Goal: Task Accomplishment & Management: Manage account settings

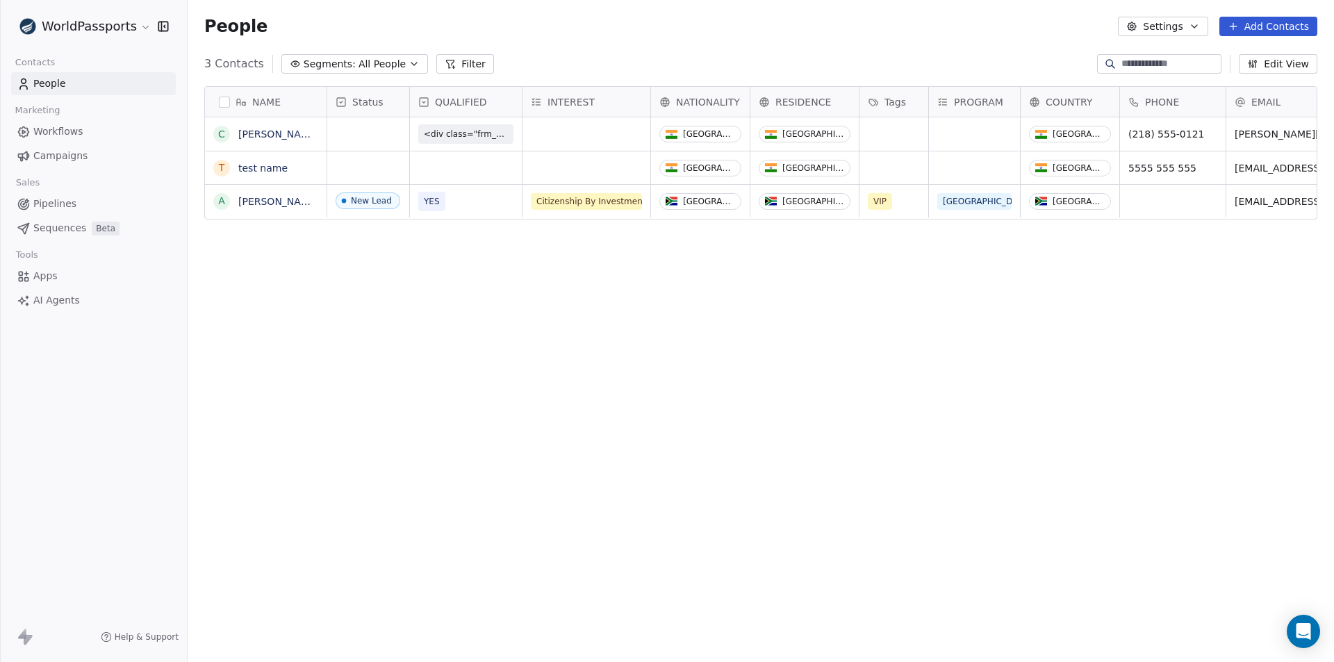
click at [836, 351] on div "NAME [PERSON_NAME] t test name A [PERSON_NAME] Status QUALIFIED INTEREST NATION…" at bounding box center [761, 366] width 1146 height 583
click at [601, 131] on icon "grid" at bounding box center [600, 131] width 11 height 11
drag, startPoint x: 561, startPoint y: 294, endPoint x: 526, endPoint y: 255, distance: 52.6
click at [551, 289] on div "NAME [PERSON_NAME] t test name A [PERSON_NAME] Status QUALIFIED INTEREST NATION…" at bounding box center [761, 366] width 1146 height 583
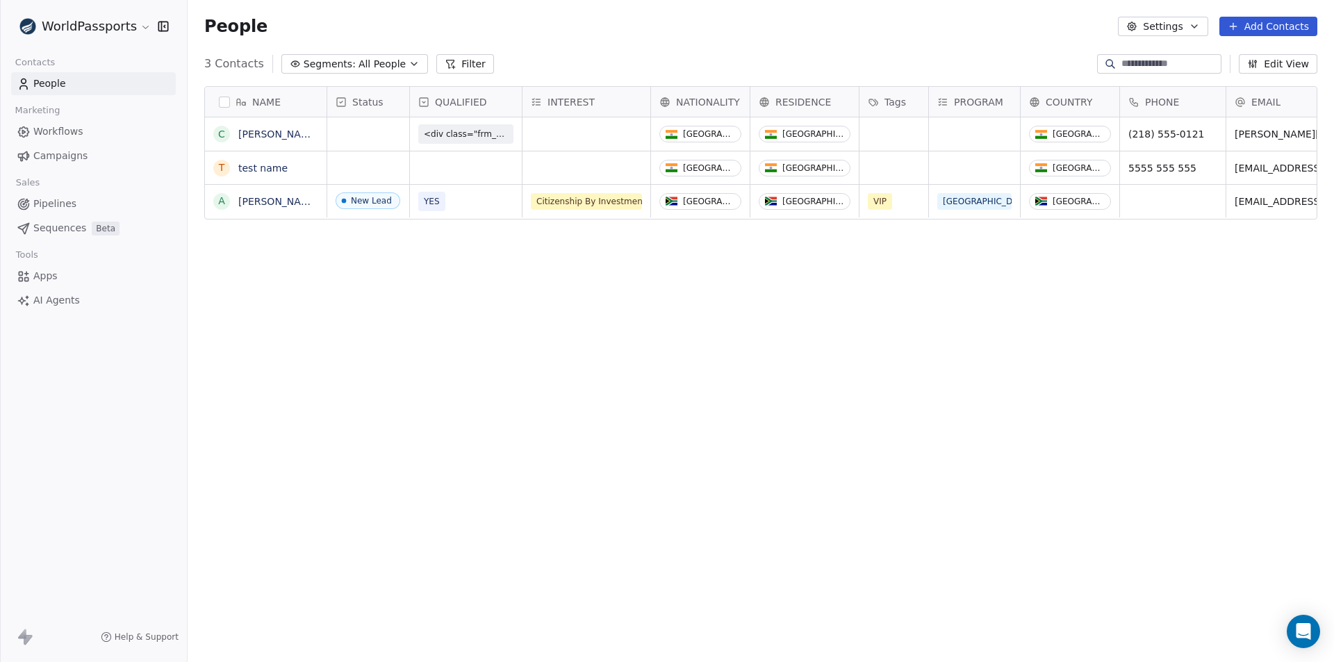
click at [490, 99] on div "QUALIFIED" at bounding box center [464, 102] width 92 height 14
click at [479, 125] on span "Edit property" at bounding box center [467, 131] width 64 height 14
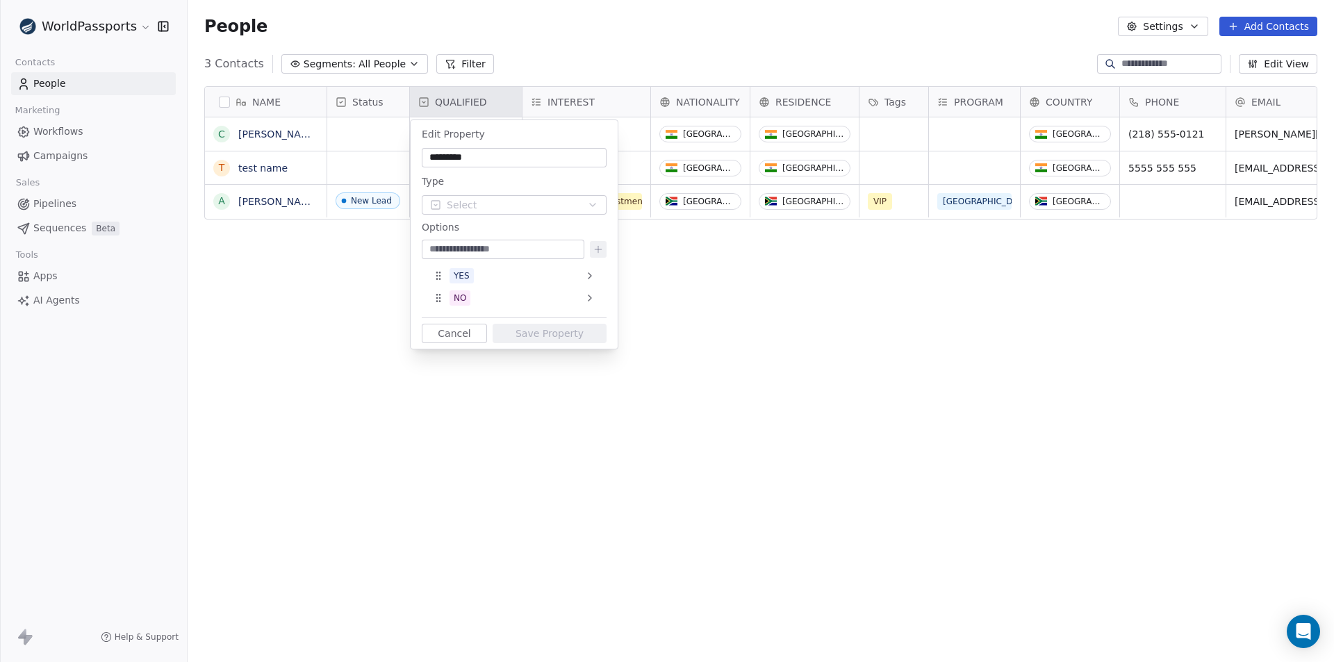
click at [292, 315] on html "WorldPassports Contacts People Marketing Workflows Campaigns Sales Pipelines Se…" at bounding box center [667, 331] width 1334 height 662
click at [374, 297] on html "WorldPassports Contacts People Marketing Workflows Campaigns Sales Pipelines Se…" at bounding box center [667, 331] width 1334 height 662
click at [469, 335] on button "Cancel" at bounding box center [454, 333] width 65 height 19
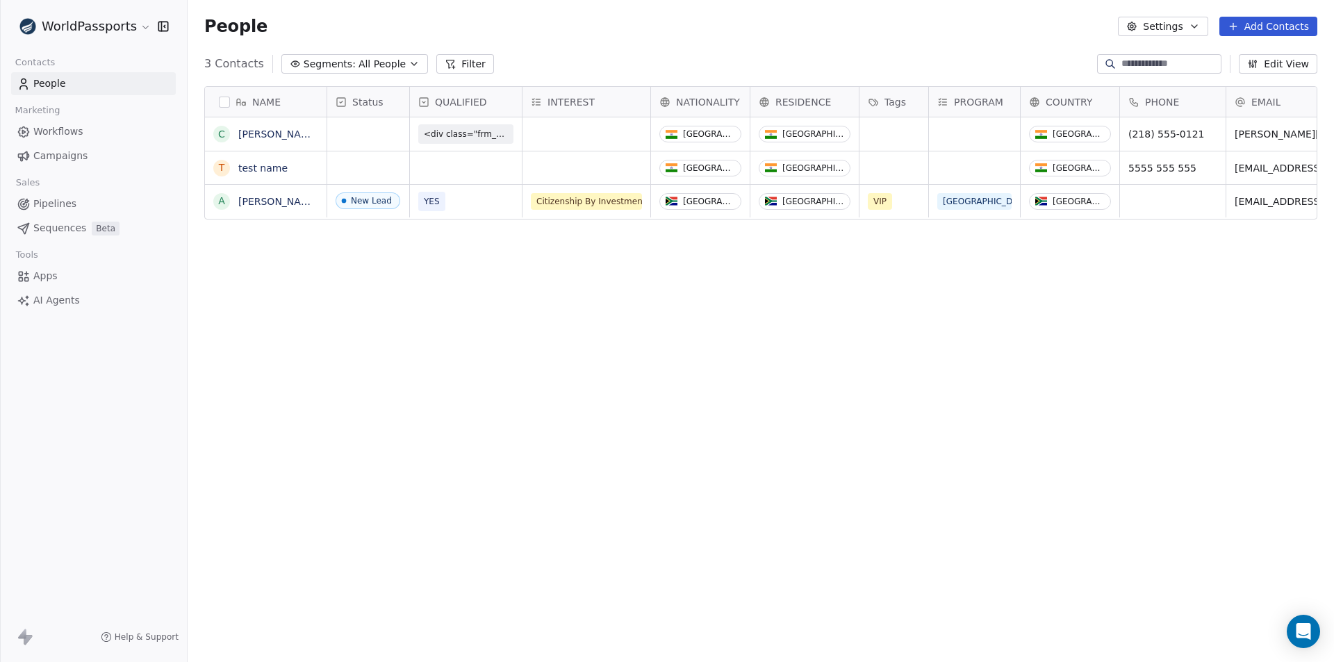
click at [310, 297] on div "NAME [PERSON_NAME] t test name A [PERSON_NAME] Status QUALIFIED INTEREST NATION…" at bounding box center [761, 366] width 1146 height 583
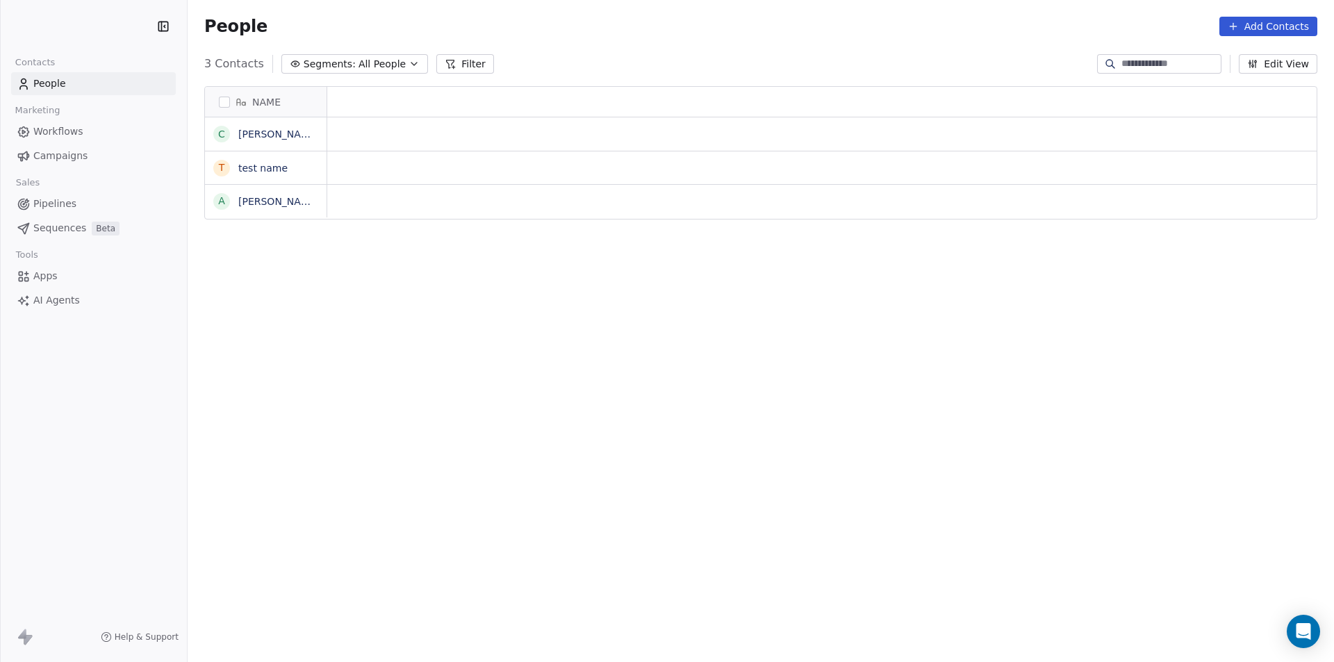
scroll to position [572, 1136]
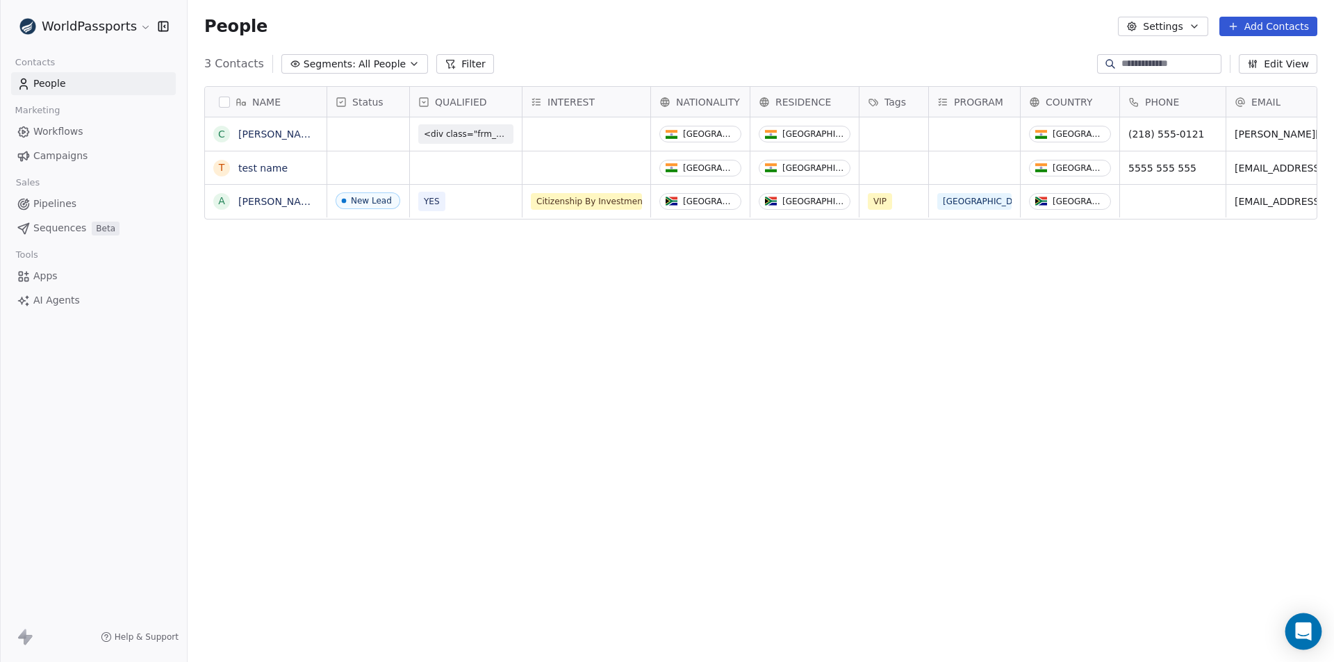
click at [1306, 628] on icon "Open Intercom Messenger" at bounding box center [1303, 631] width 16 height 18
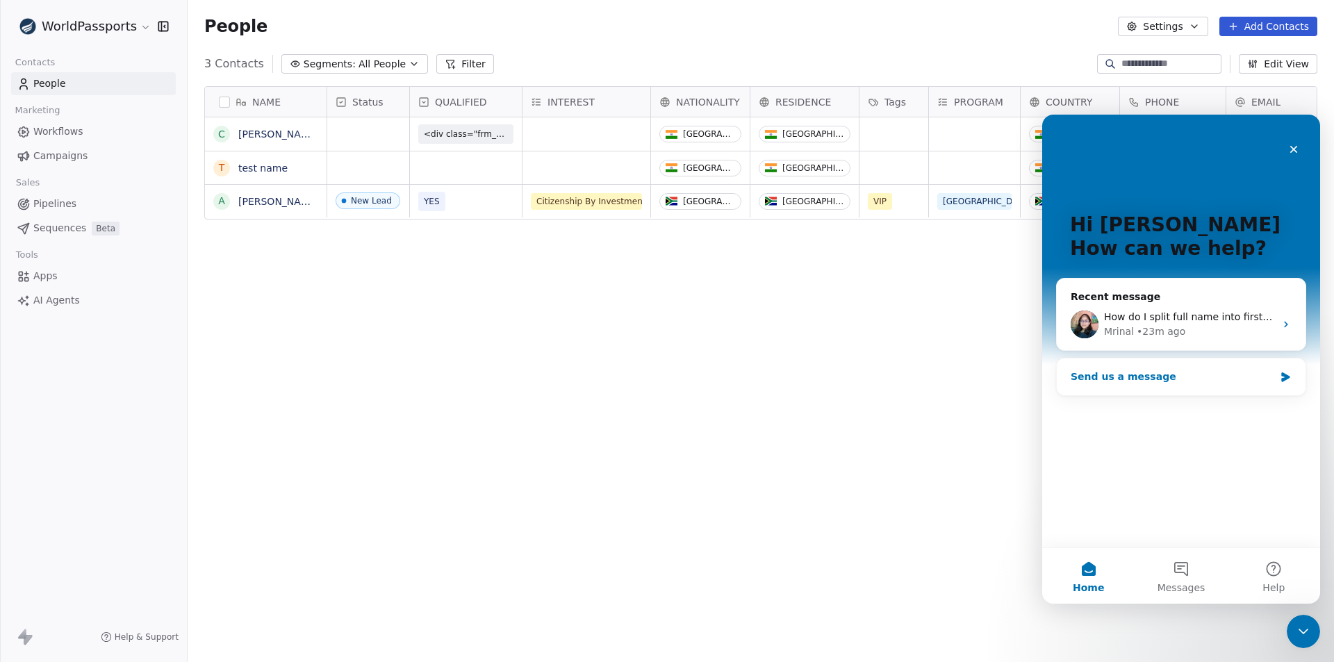
scroll to position [0, 0]
click at [1190, 327] on div "[PERSON_NAME] • 23m ago" at bounding box center [1189, 331] width 171 height 15
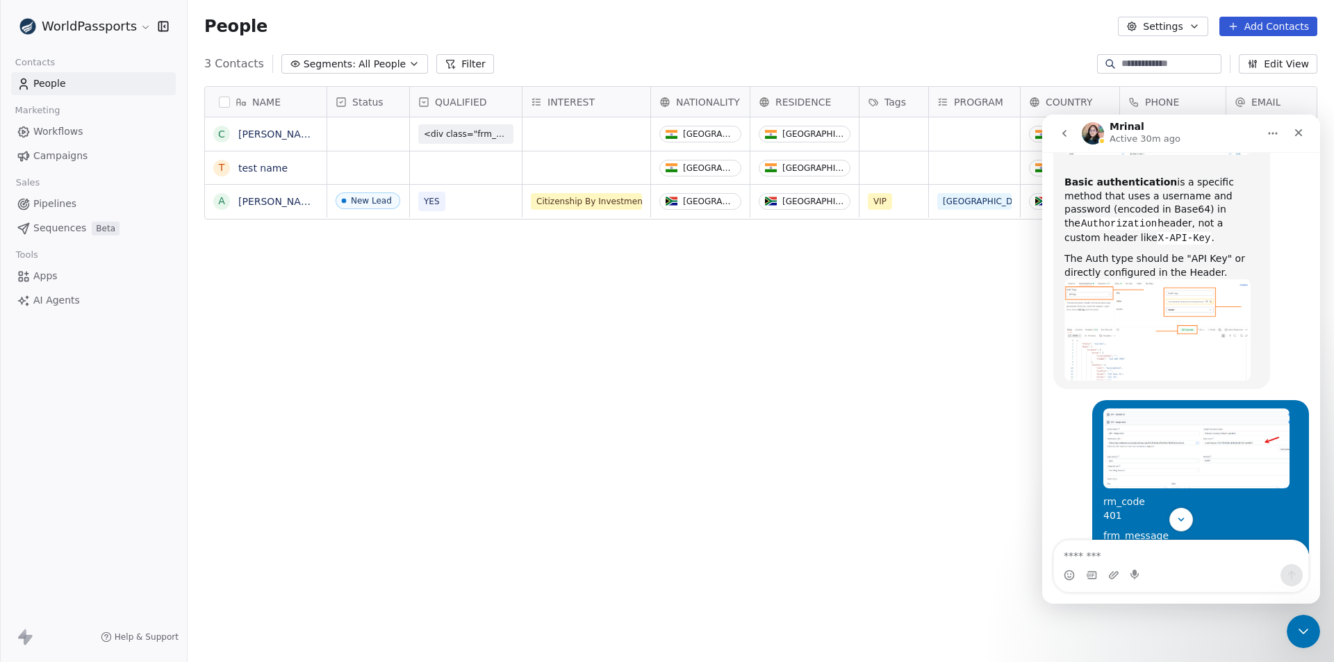
scroll to position [3417, 0]
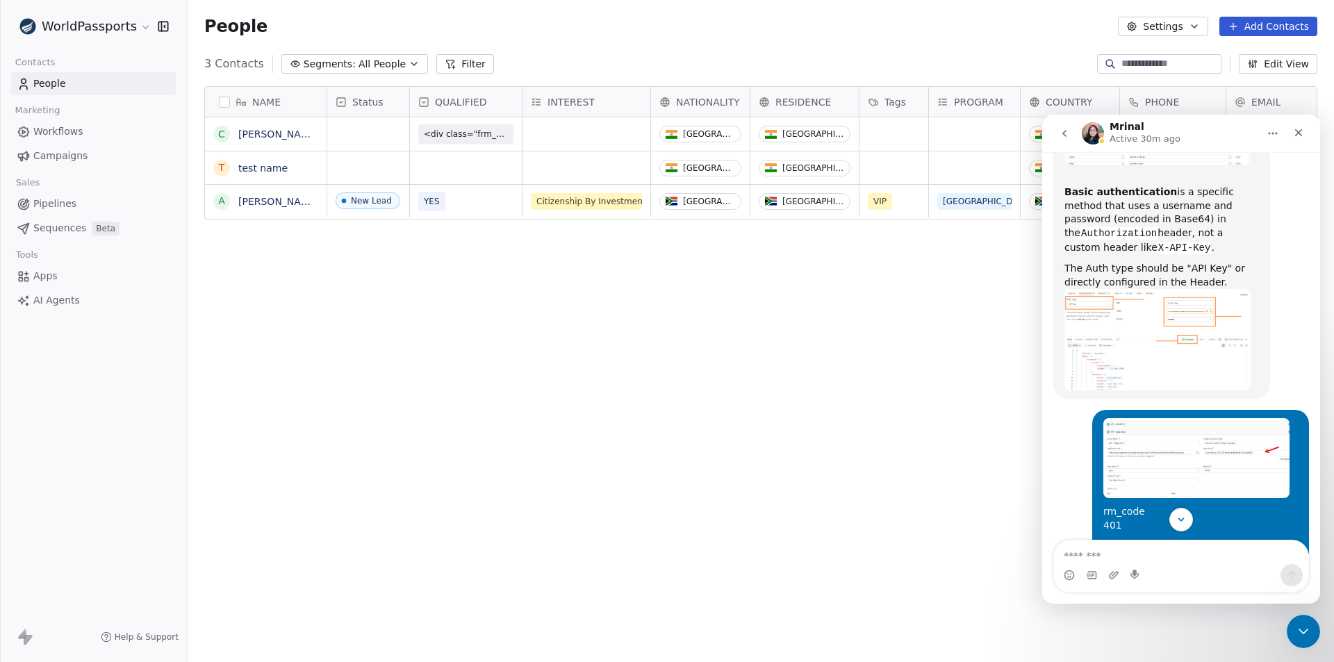
click at [1236, 418] on img "Alex says…" at bounding box center [1196, 458] width 186 height 80
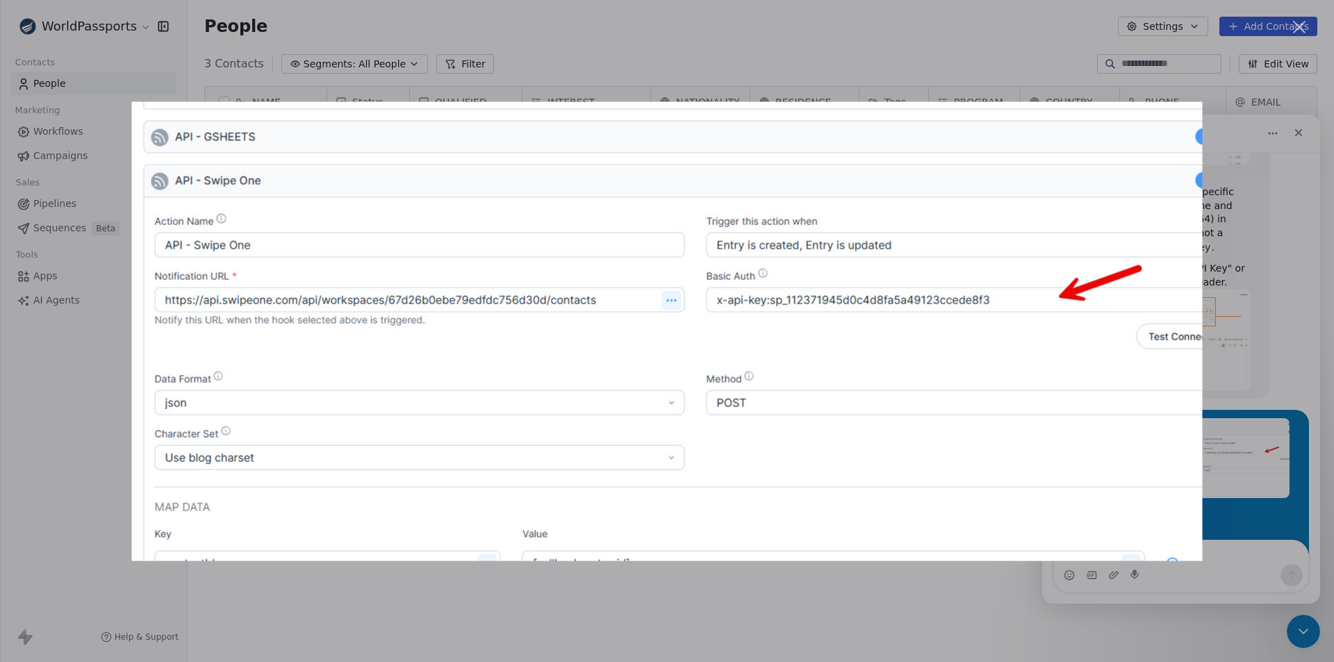
click at [788, 606] on div "Intercom messenger" at bounding box center [667, 331] width 1334 height 662
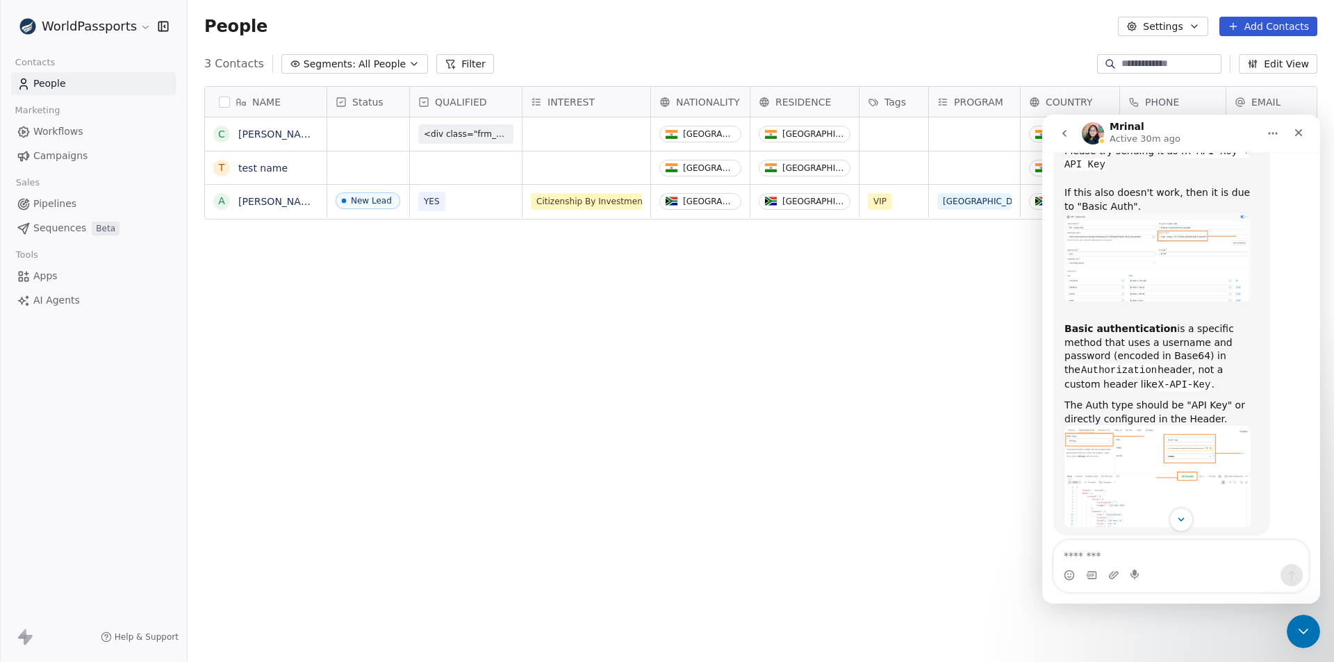
scroll to position [3278, 0]
click at [1198, 428] on img "Mrinal says…" at bounding box center [1157, 478] width 186 height 101
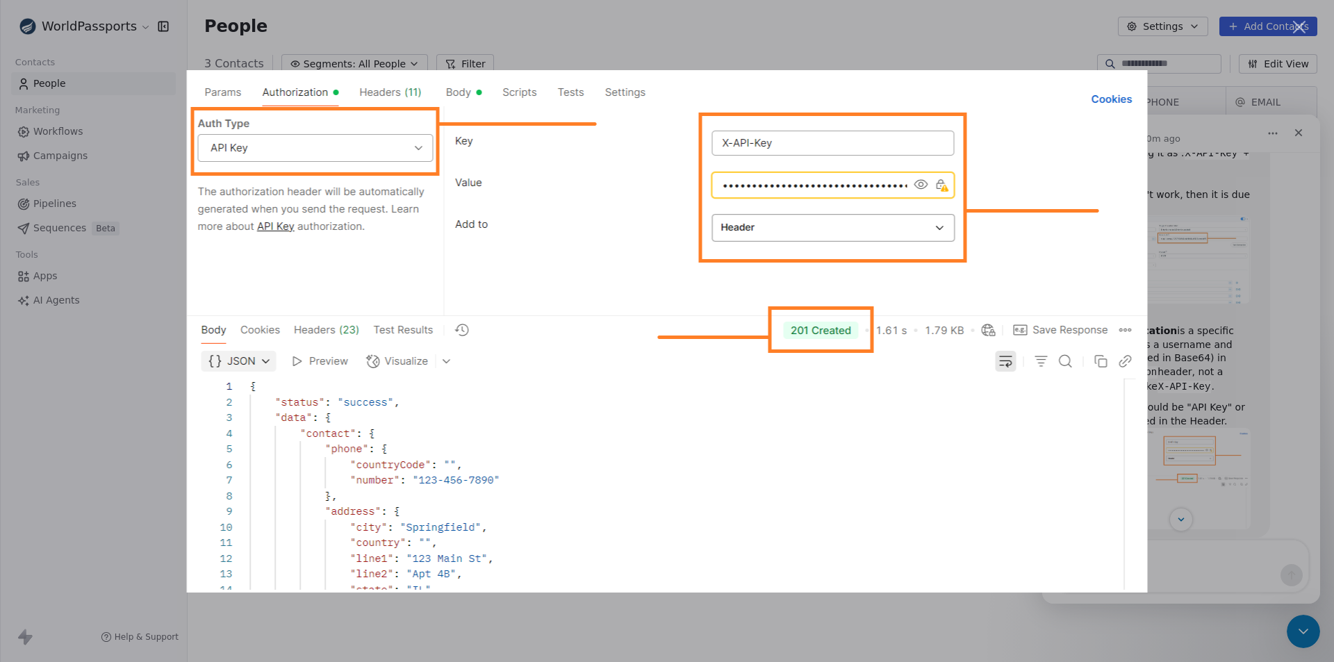
click at [758, 42] on div "Intercom messenger" at bounding box center [667, 331] width 1334 height 662
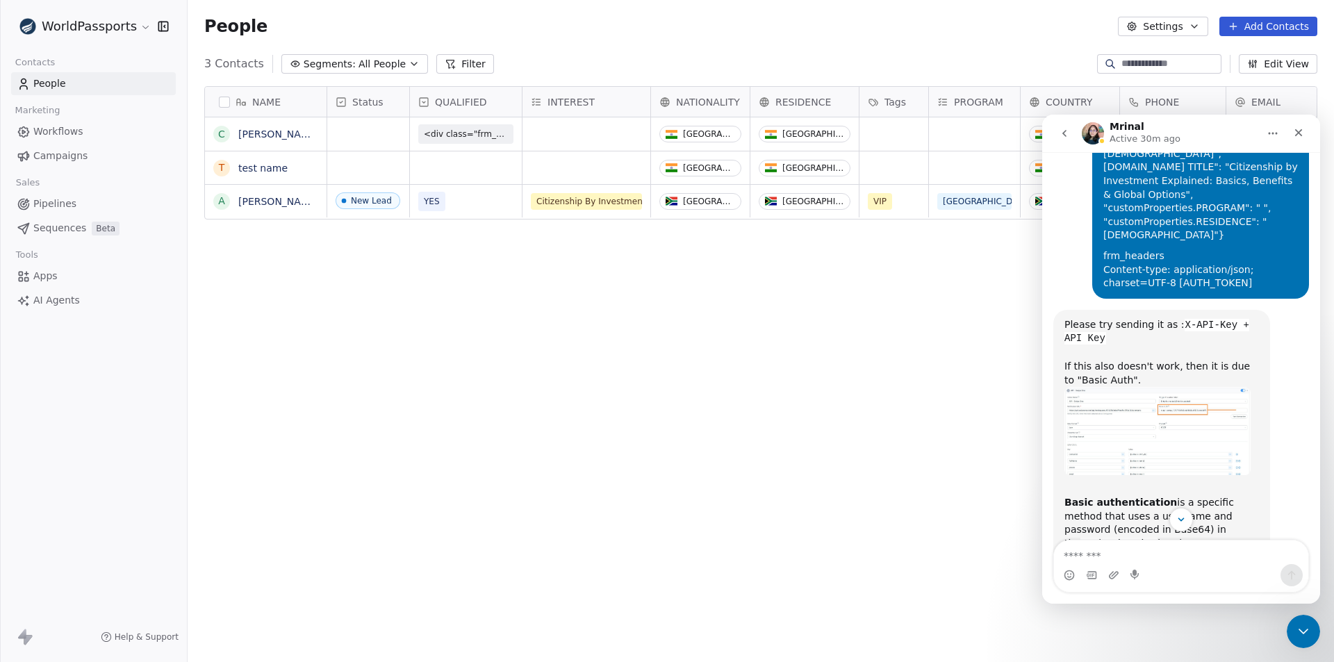
scroll to position [3069, 0]
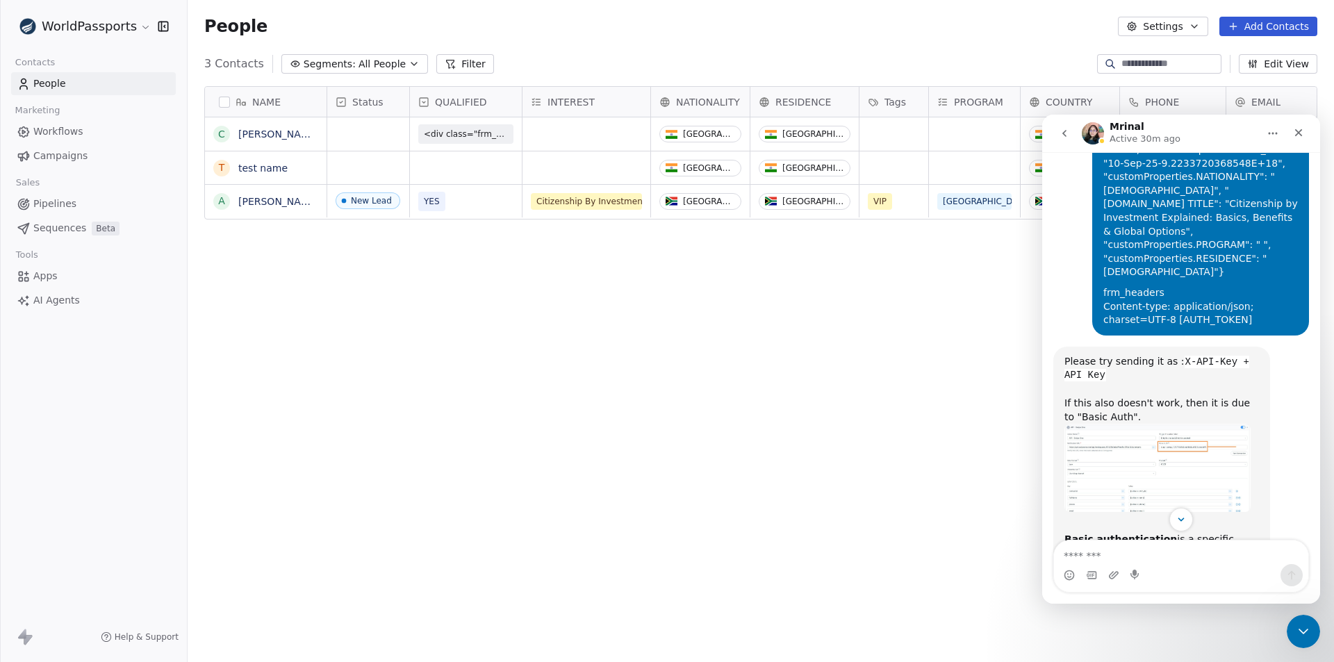
click at [1192, 424] on img "Mrinal says…" at bounding box center [1157, 468] width 186 height 88
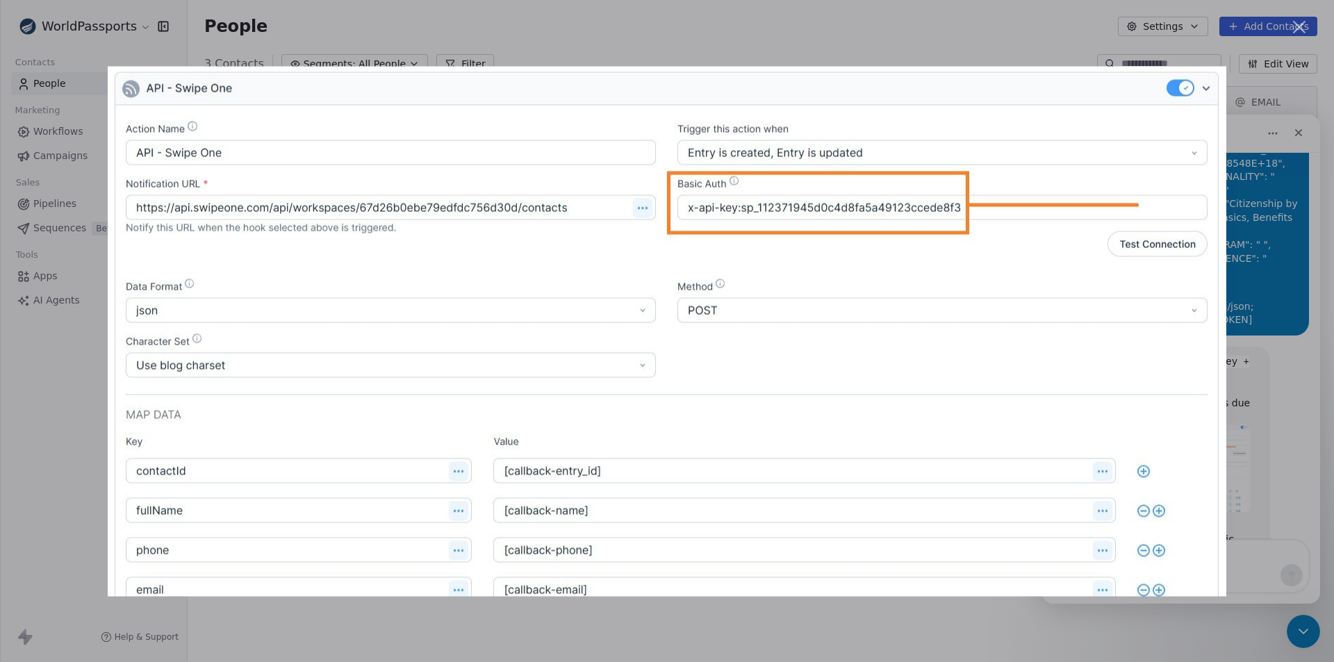
click at [963, 24] on div "Intercom messenger" at bounding box center [667, 331] width 1334 height 662
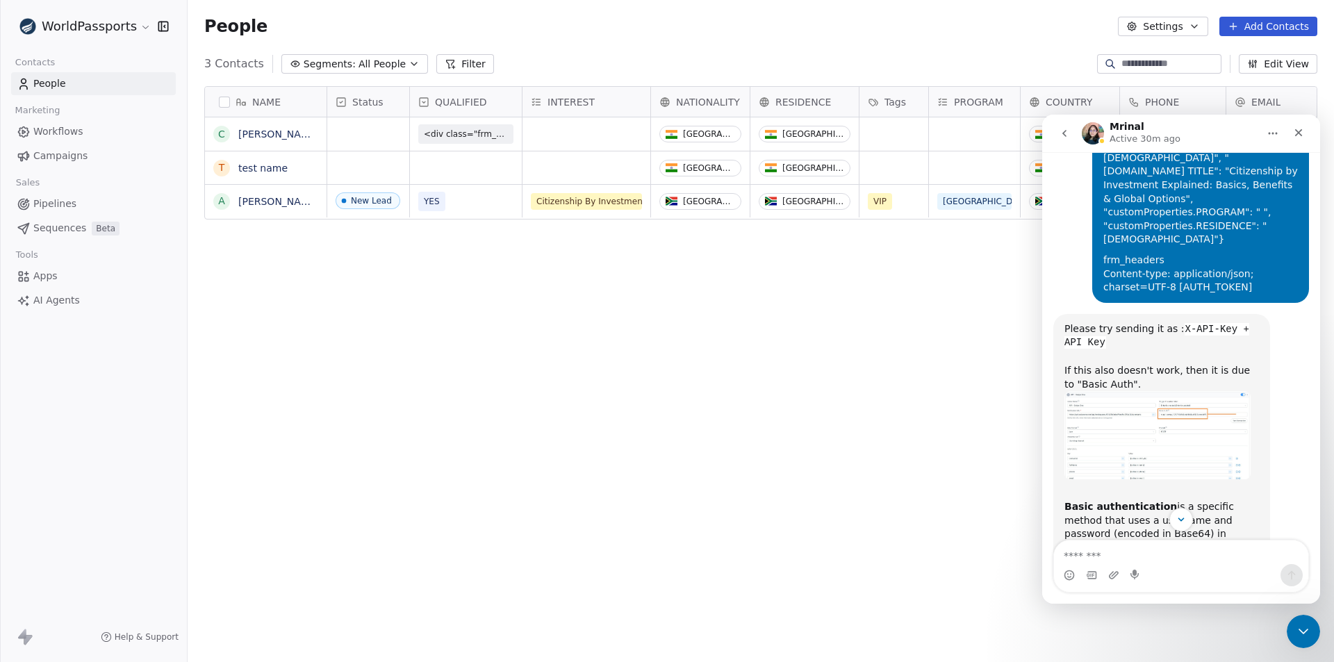
scroll to position [3139, 0]
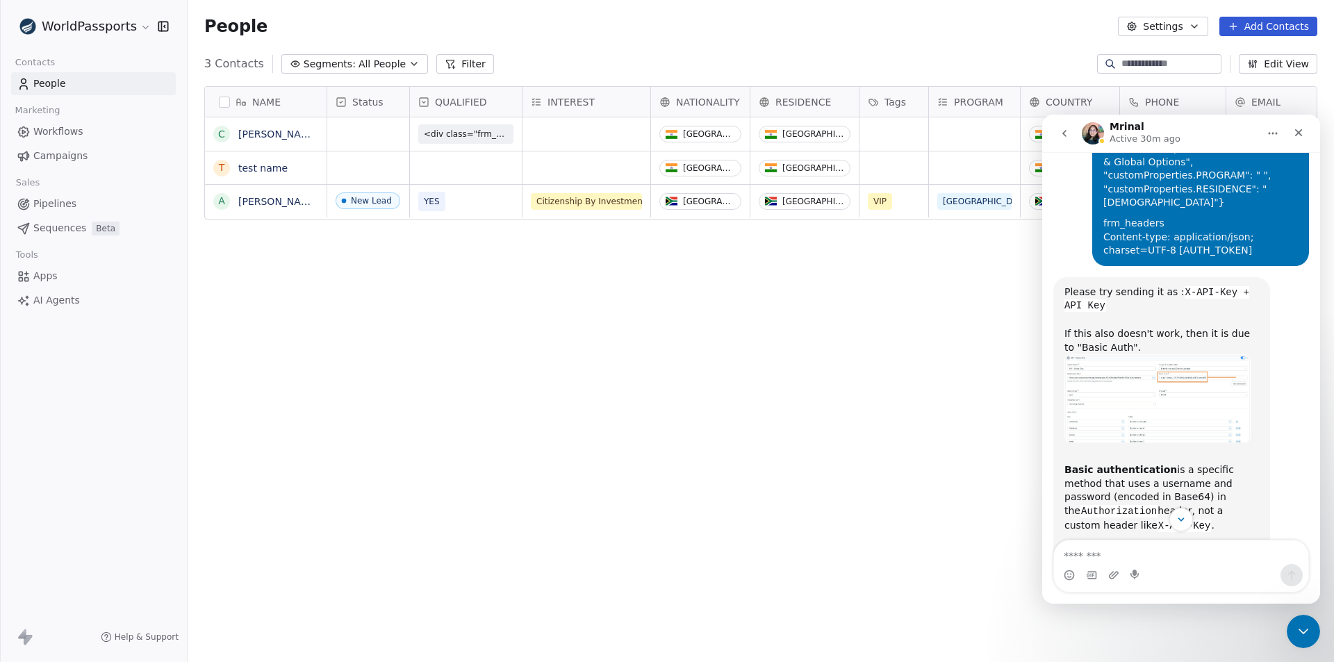
click at [662, 317] on div "NAME [PERSON_NAME] t test name A [PERSON_NAME] Status QUALIFIED INTEREST NATION…" at bounding box center [761, 366] width 1146 height 583
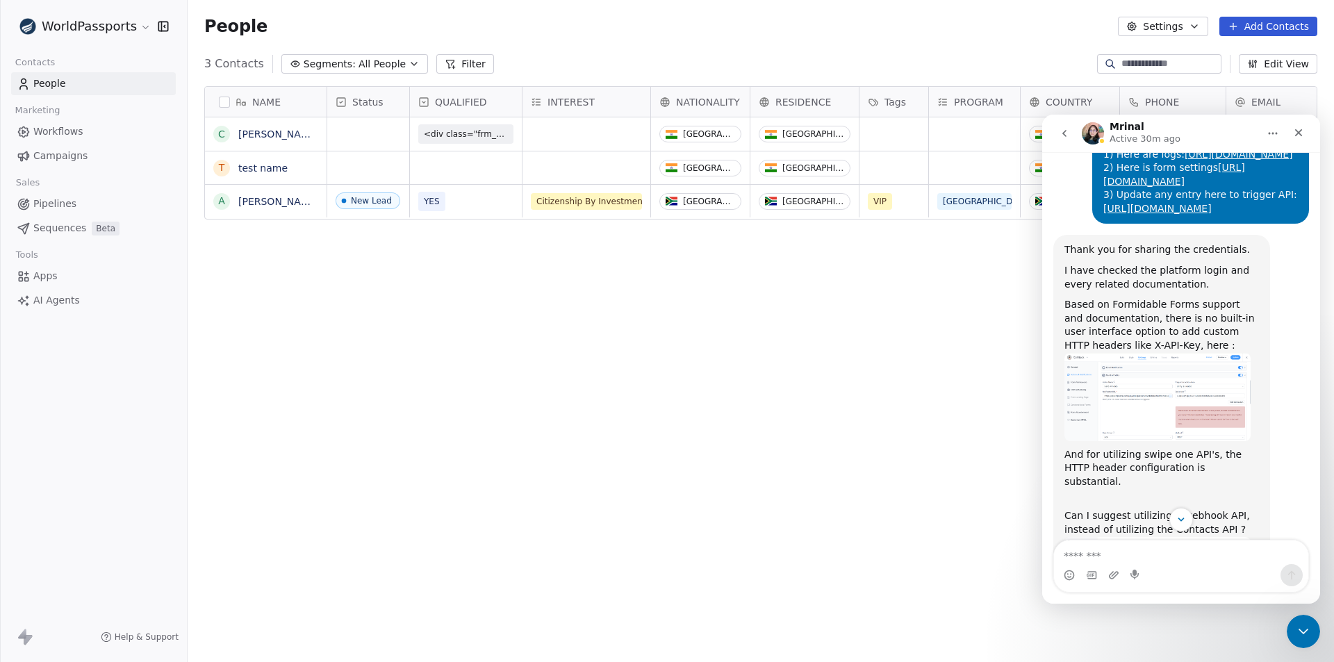
scroll to position [5570, 0]
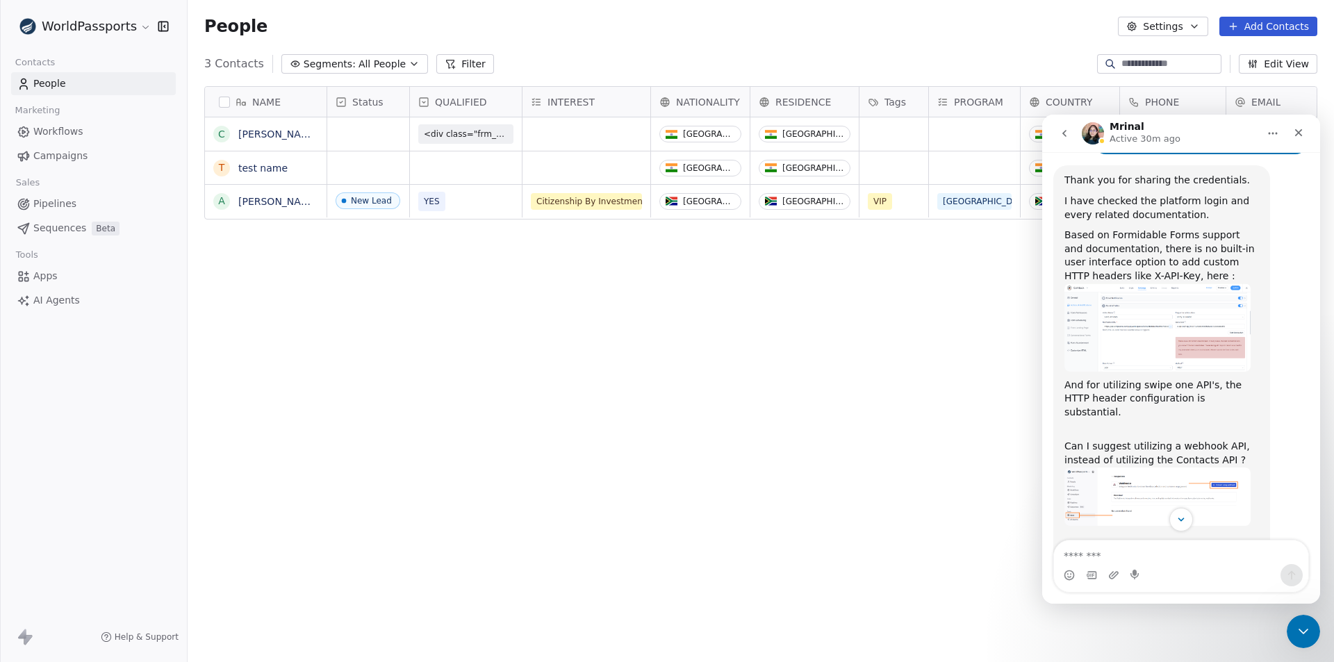
click at [1179, 292] on img "Mrinal says…" at bounding box center [1157, 327] width 186 height 88
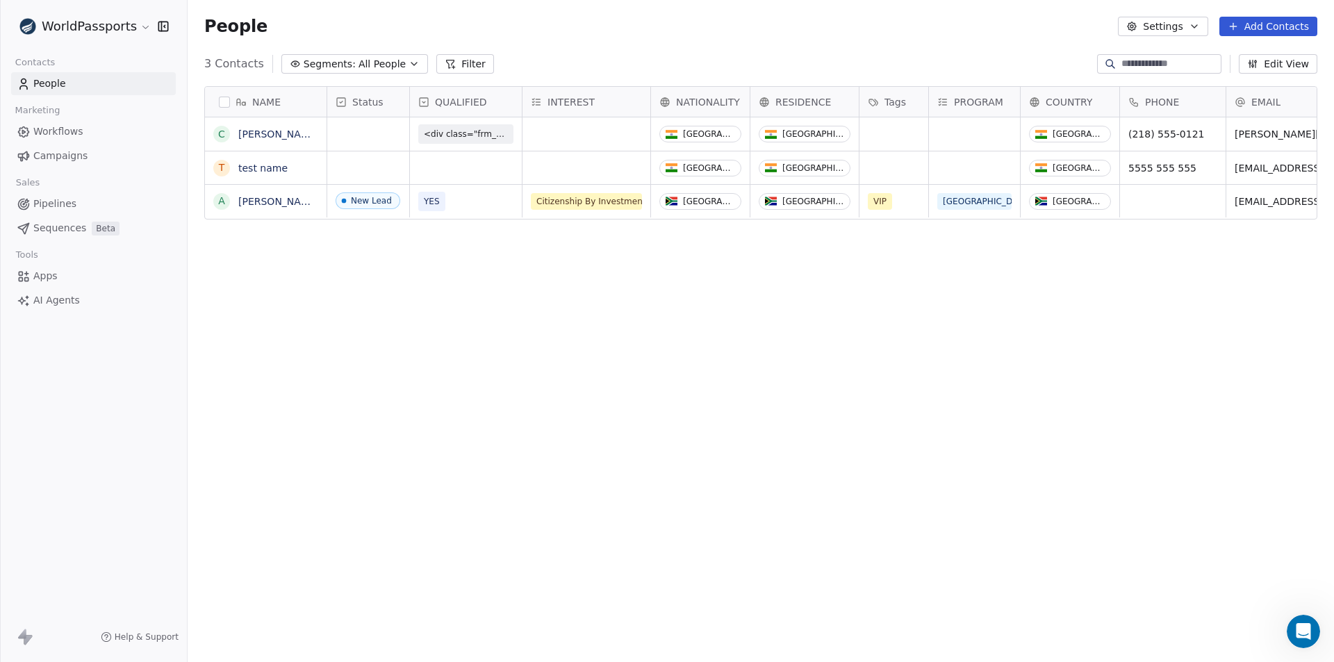
scroll to position [6611, 0]
click at [60, 203] on span "Pipelines" at bounding box center [54, 204] width 43 height 15
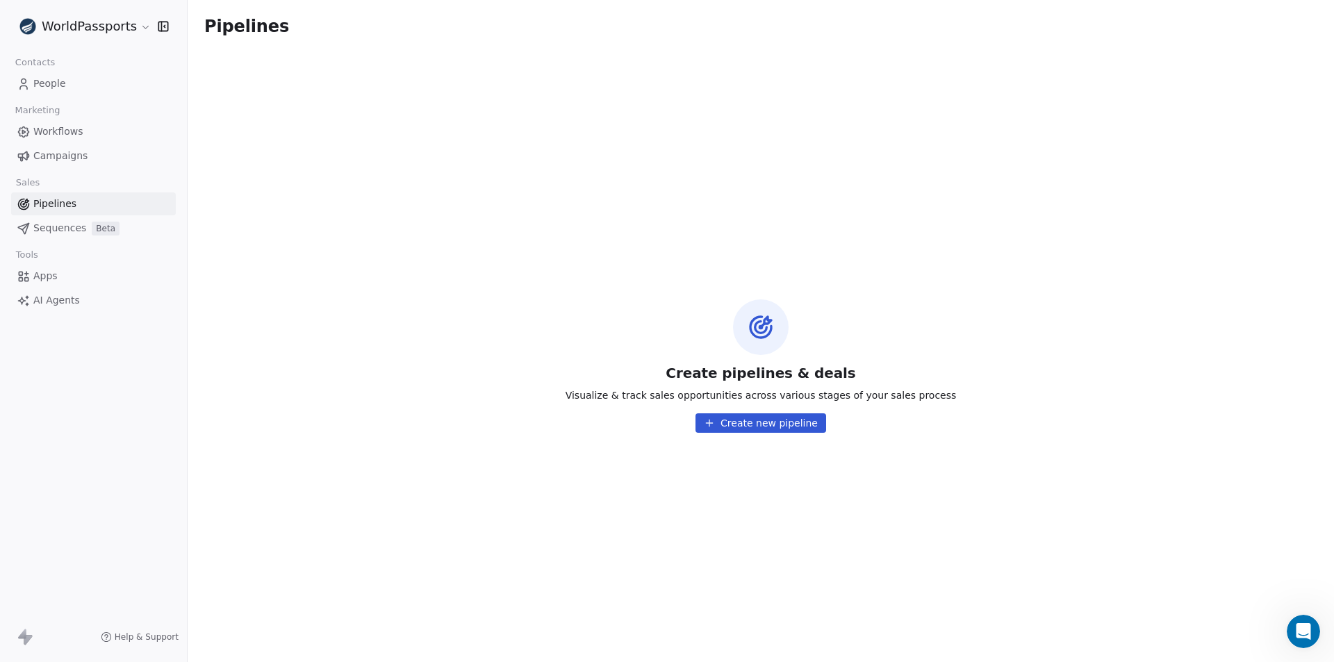
click at [26, 77] on icon at bounding box center [24, 84] width 14 height 14
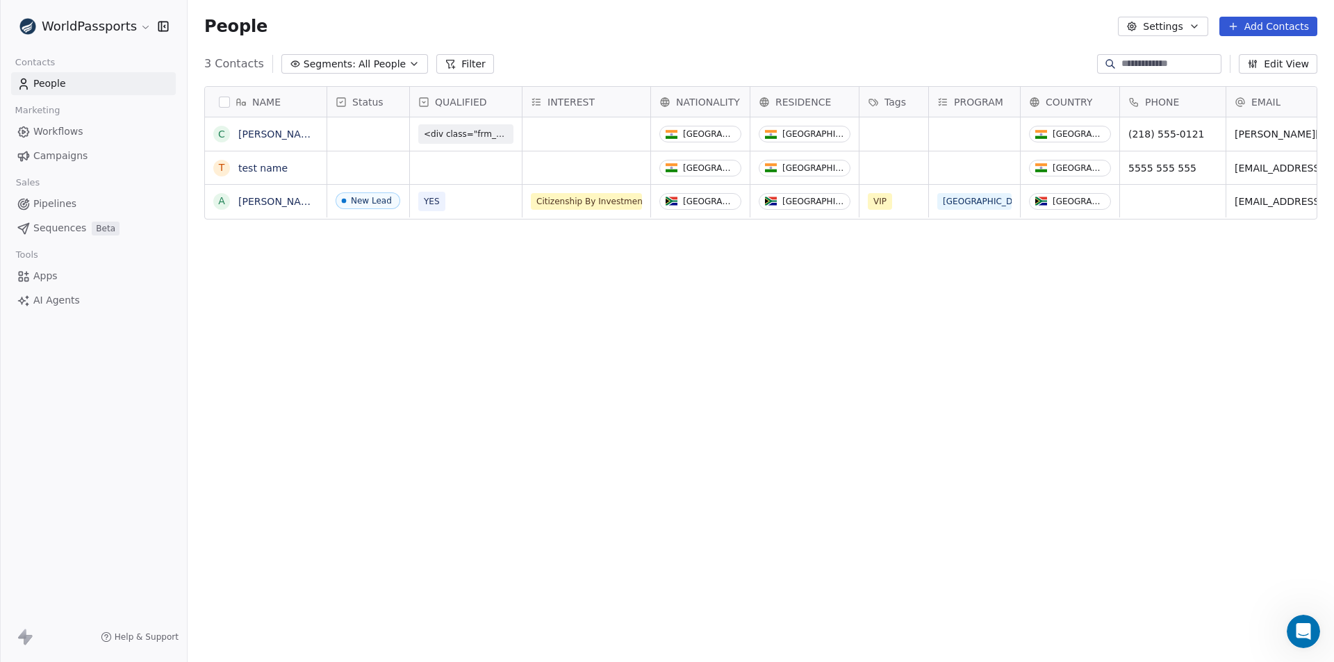
scroll to position [572, 1136]
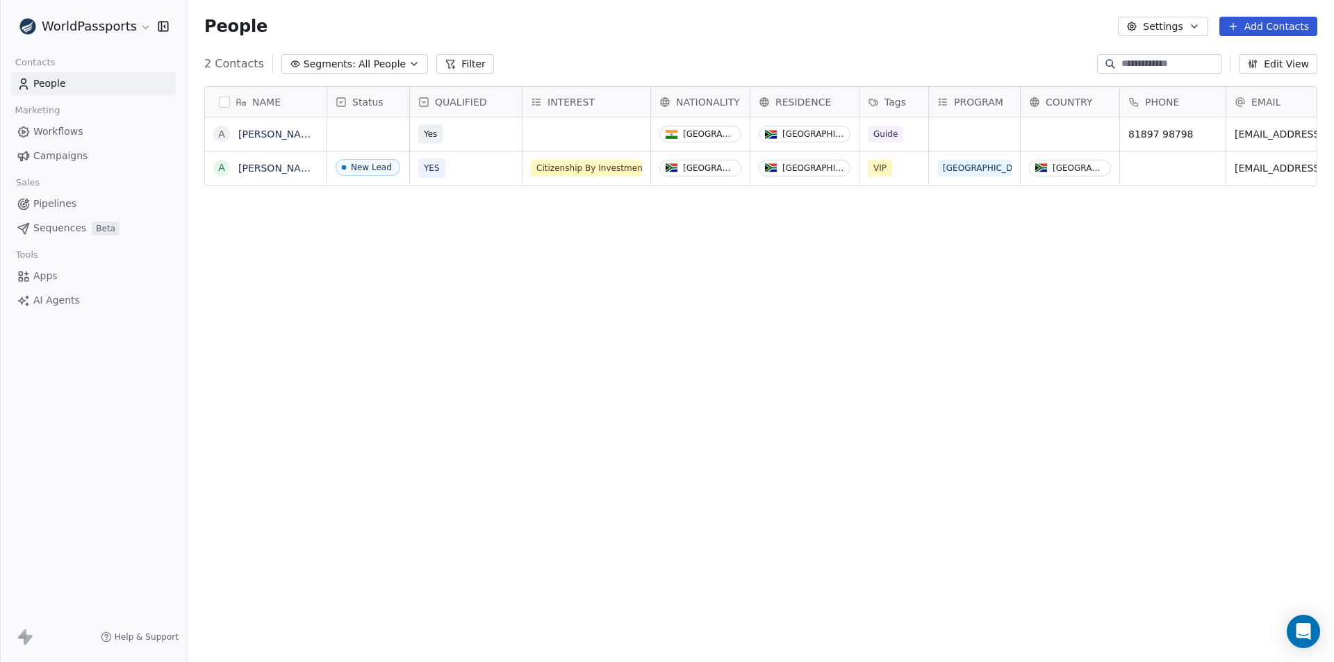
scroll to position [572, 1136]
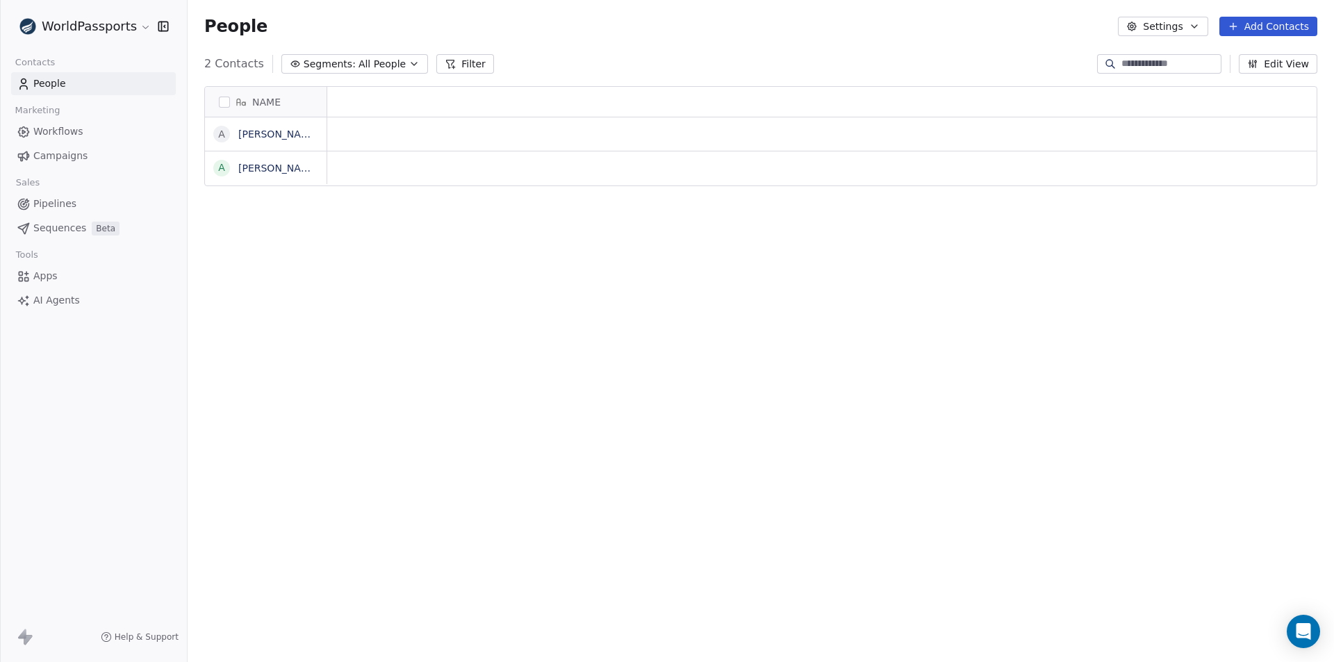
scroll to position [572, 1136]
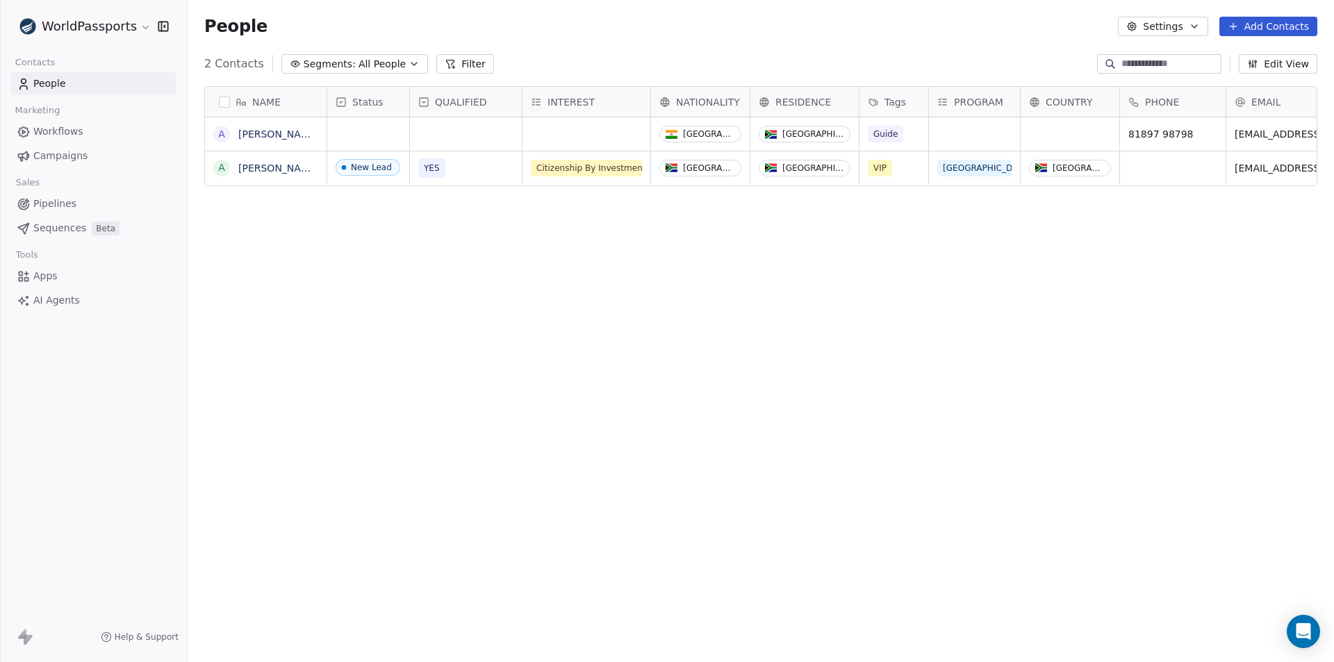
scroll to position [572, 1136]
click at [454, 104] on span "QUALIFIED" at bounding box center [461, 102] width 52 height 14
click at [453, 131] on span "Edit property" at bounding box center [467, 131] width 64 height 14
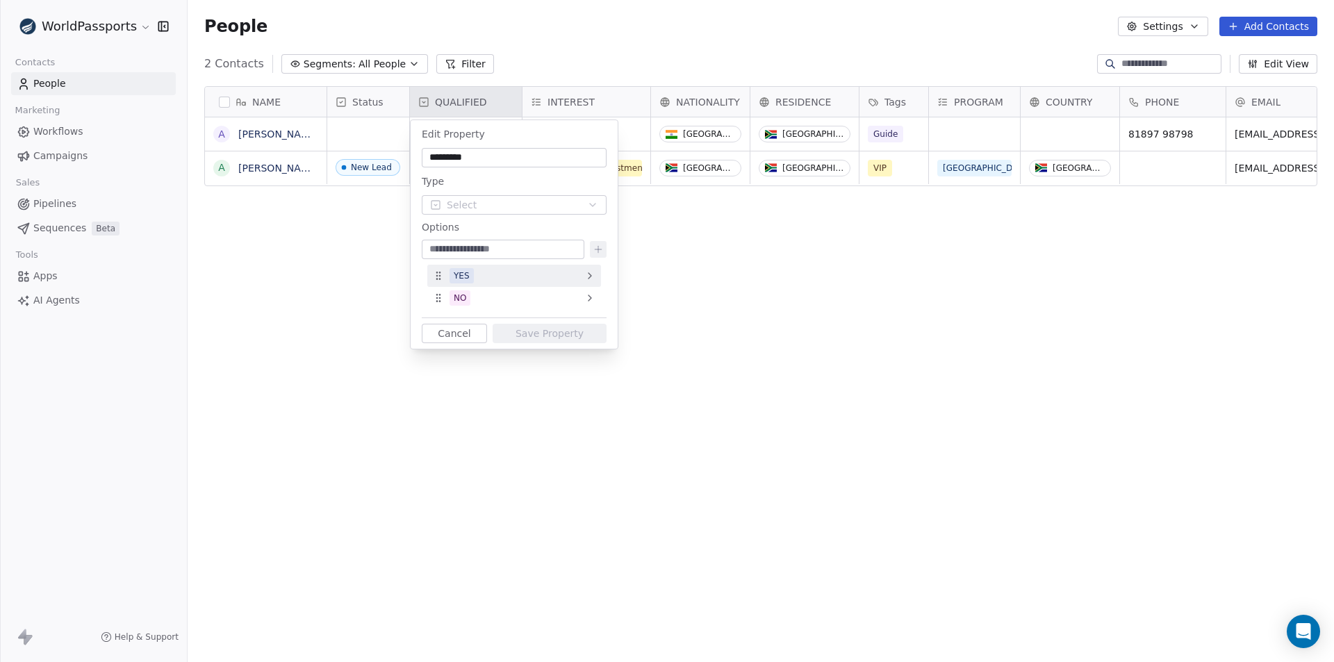
click at [578, 274] on div "YES" at bounding box center [514, 276] width 174 height 22
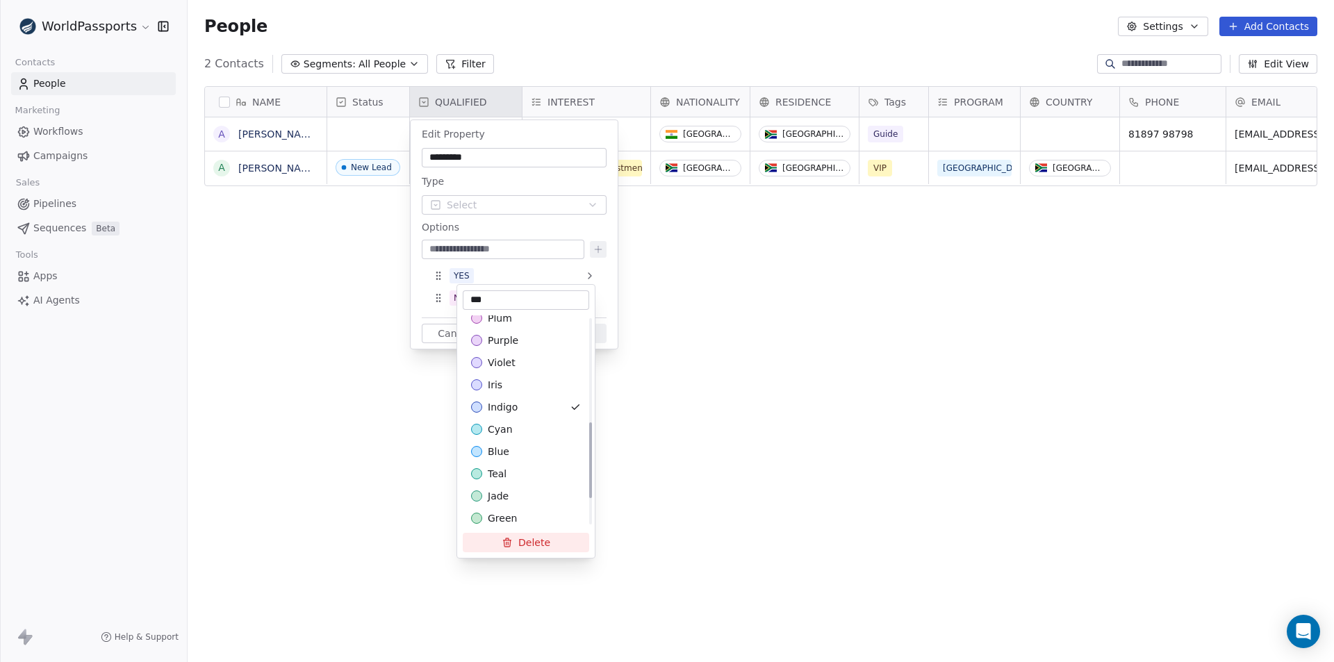
scroll to position [0, 0]
click at [783, 329] on html "WorldPassports Contacts People Marketing Workflows Campaigns Sales Pipelines Se…" at bounding box center [667, 331] width 1334 height 662
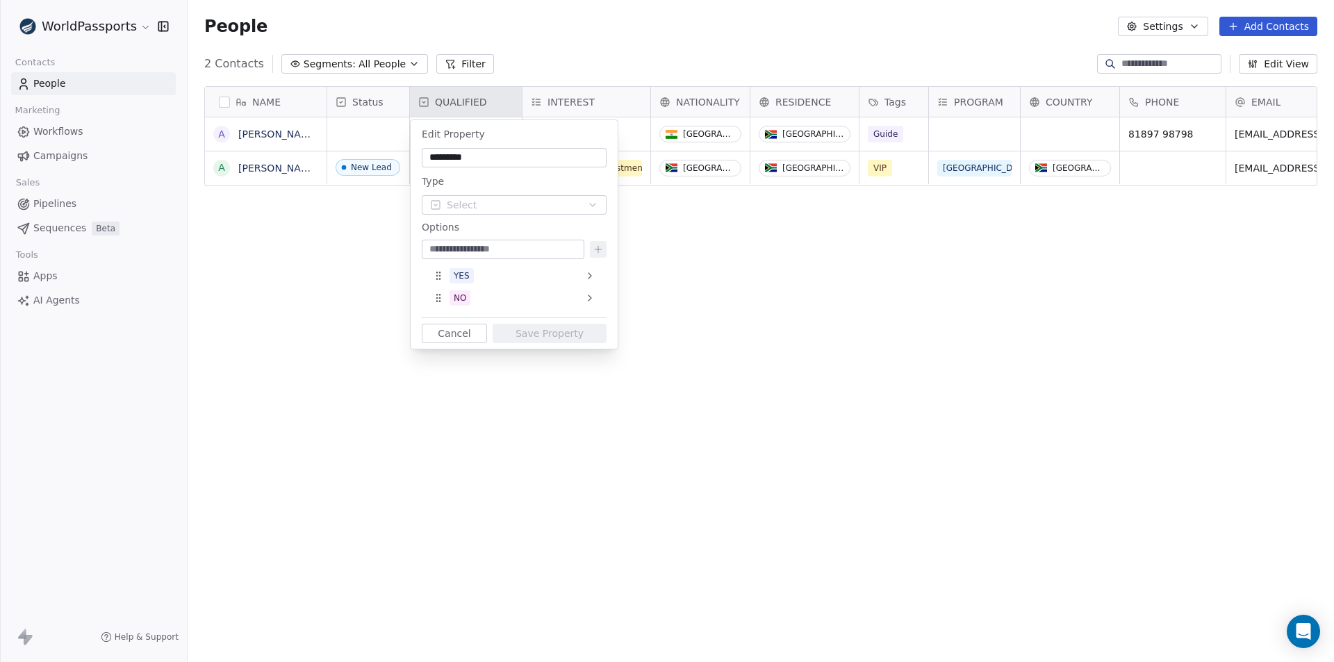
click at [896, 336] on html "WorldPassports Contacts People Marketing Workflows Campaigns Sales Pipelines Se…" at bounding box center [667, 331] width 1334 height 662
click at [456, 327] on button "Cancel" at bounding box center [454, 333] width 65 height 19
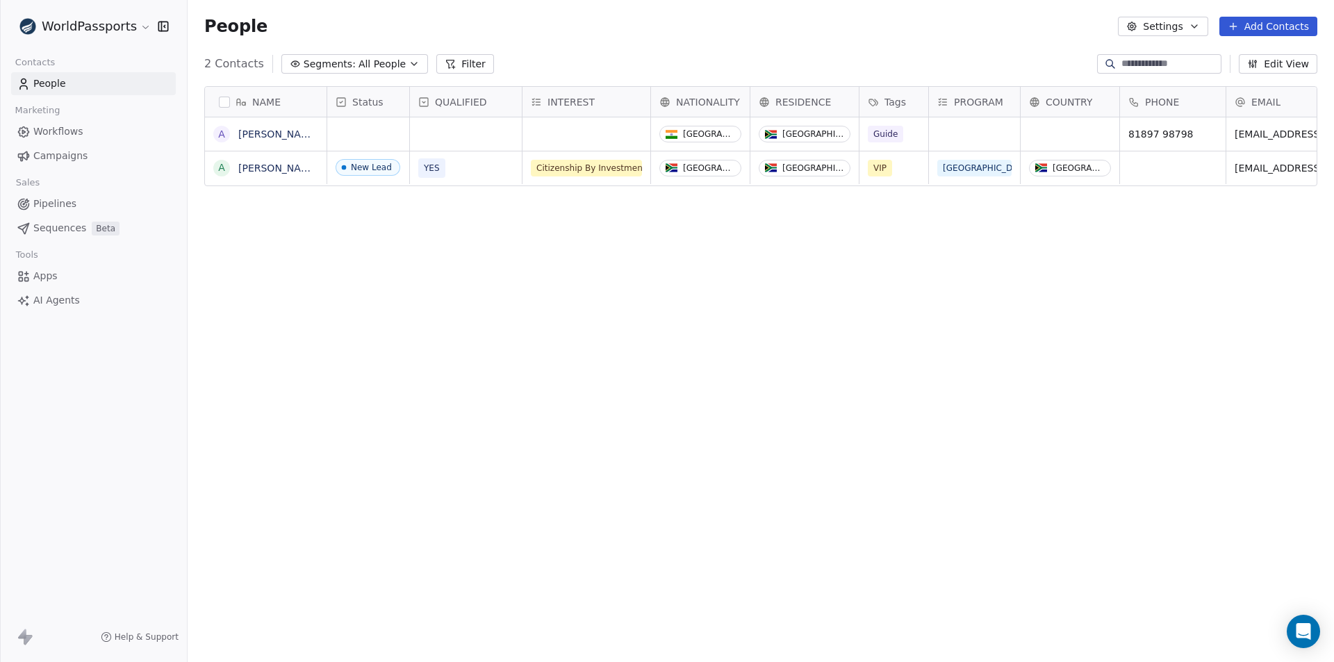
click at [851, 339] on div "NAME A Alex Test A Alex Read Status QUALIFIED INTEREST NATIONALITY RESIDENCE Ta…" at bounding box center [761, 366] width 1146 height 583
drag, startPoint x: 60, startPoint y: 131, endPoint x: 70, endPoint y: 149, distance: 20.5
click at [61, 133] on span "Workflows" at bounding box center [58, 131] width 50 height 15
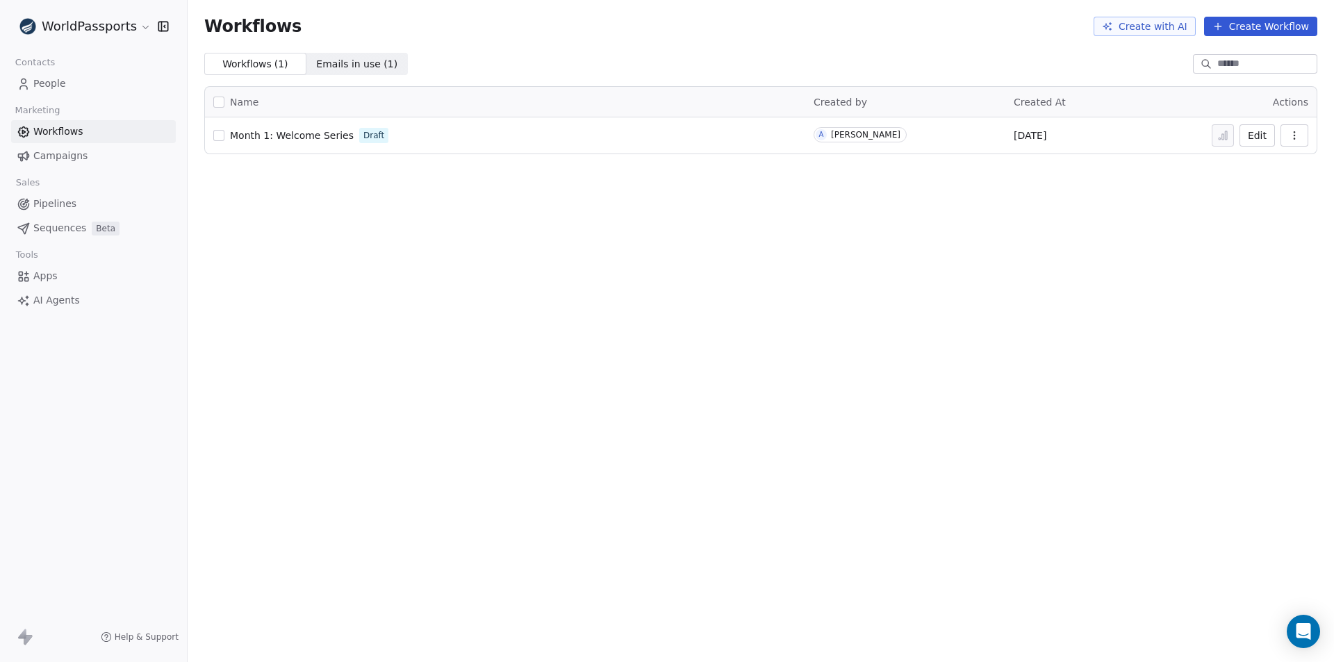
click at [66, 155] on span "Campaigns" at bounding box center [60, 156] width 54 height 15
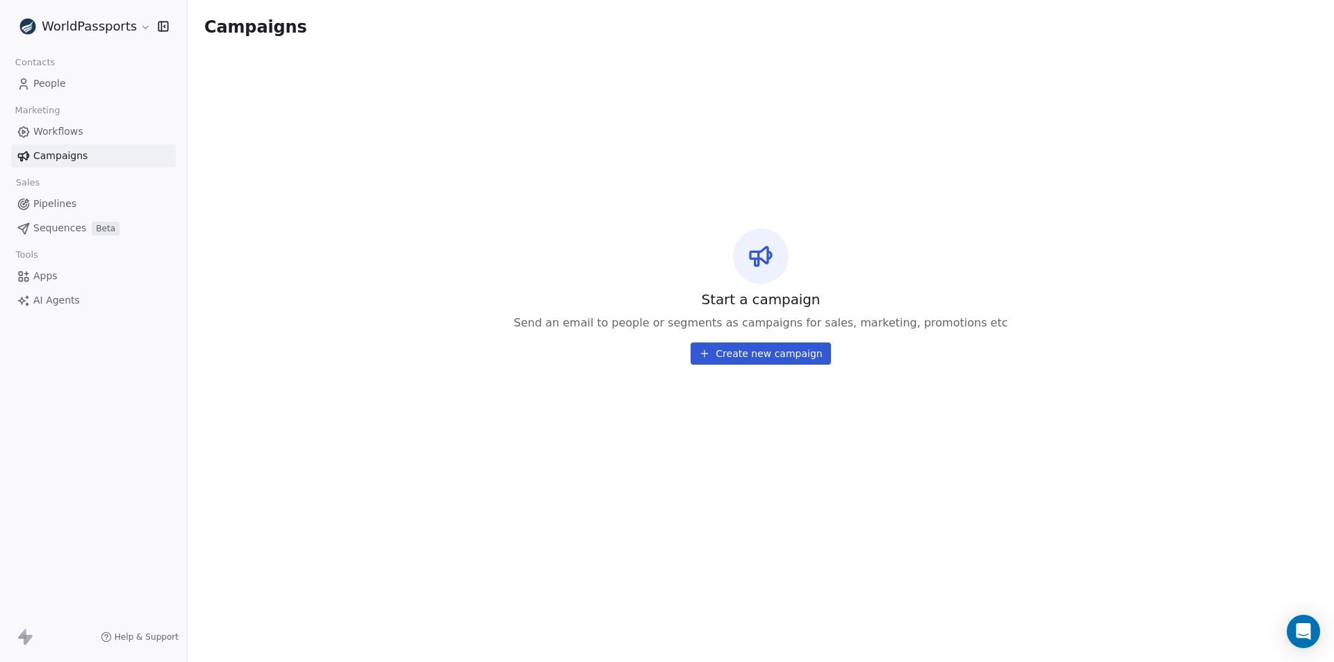
click at [43, 200] on span "Pipelines" at bounding box center [54, 204] width 43 height 15
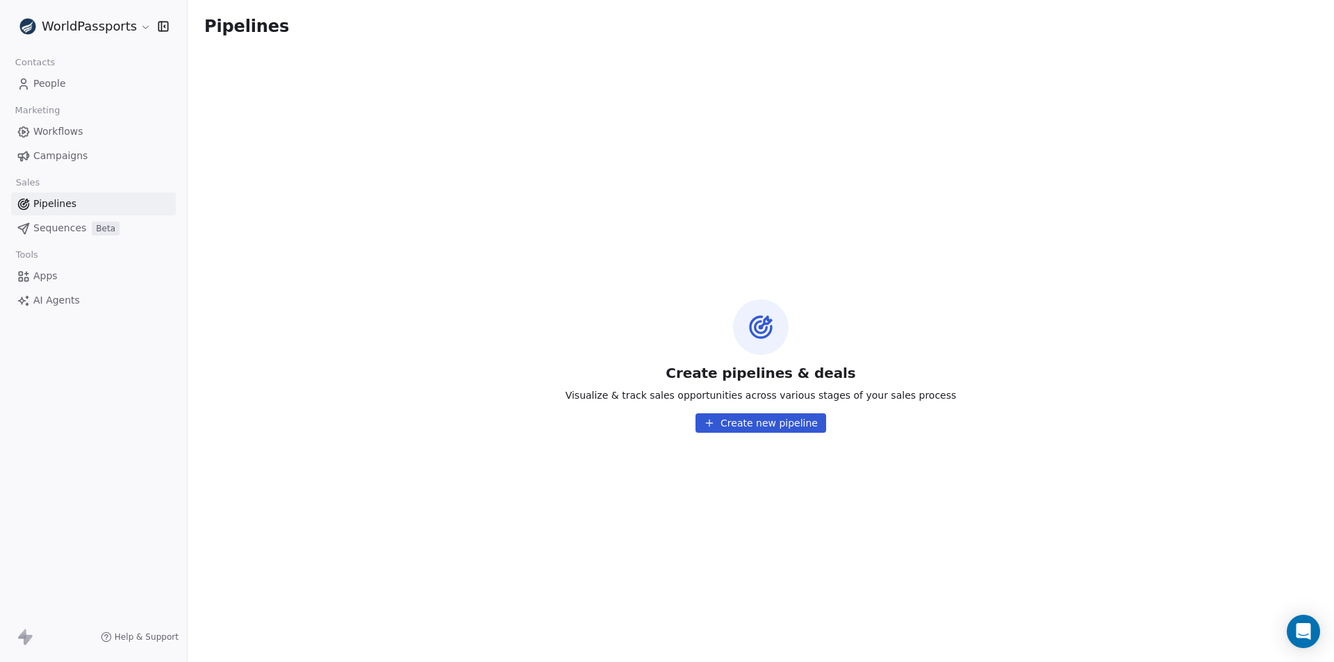
click at [40, 224] on span "Sequences" at bounding box center [59, 228] width 53 height 15
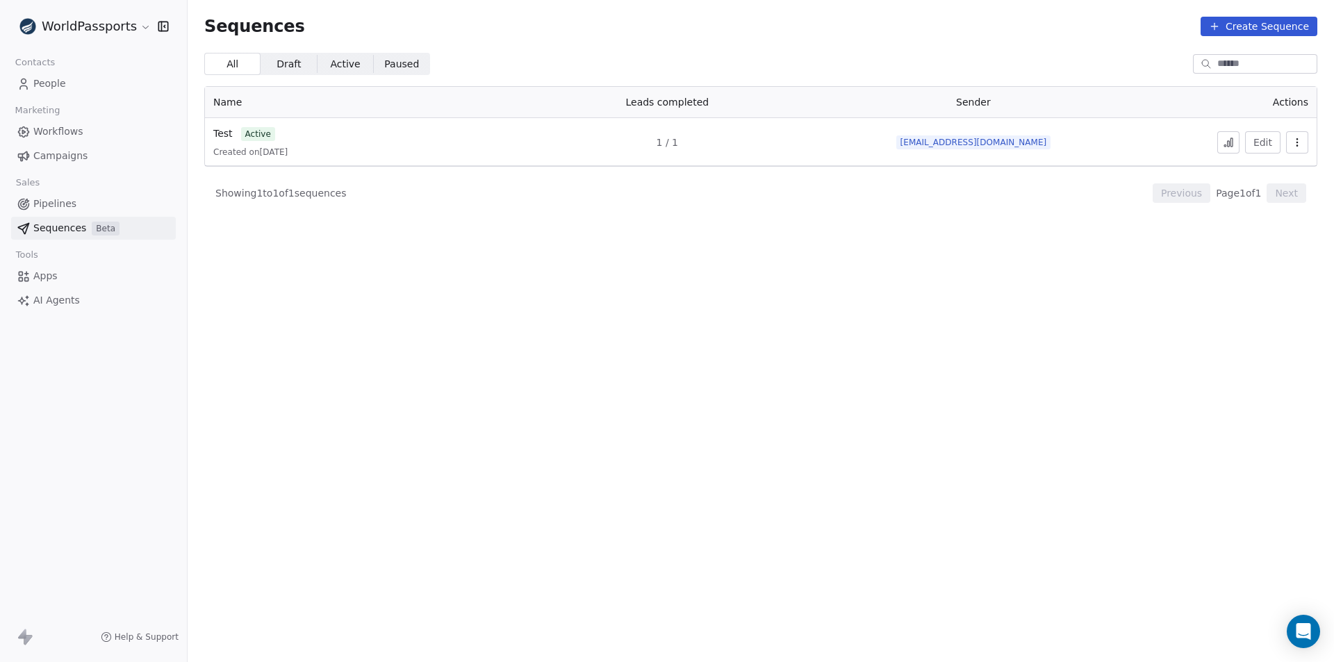
click at [45, 277] on span "Apps" at bounding box center [45, 276] width 24 height 15
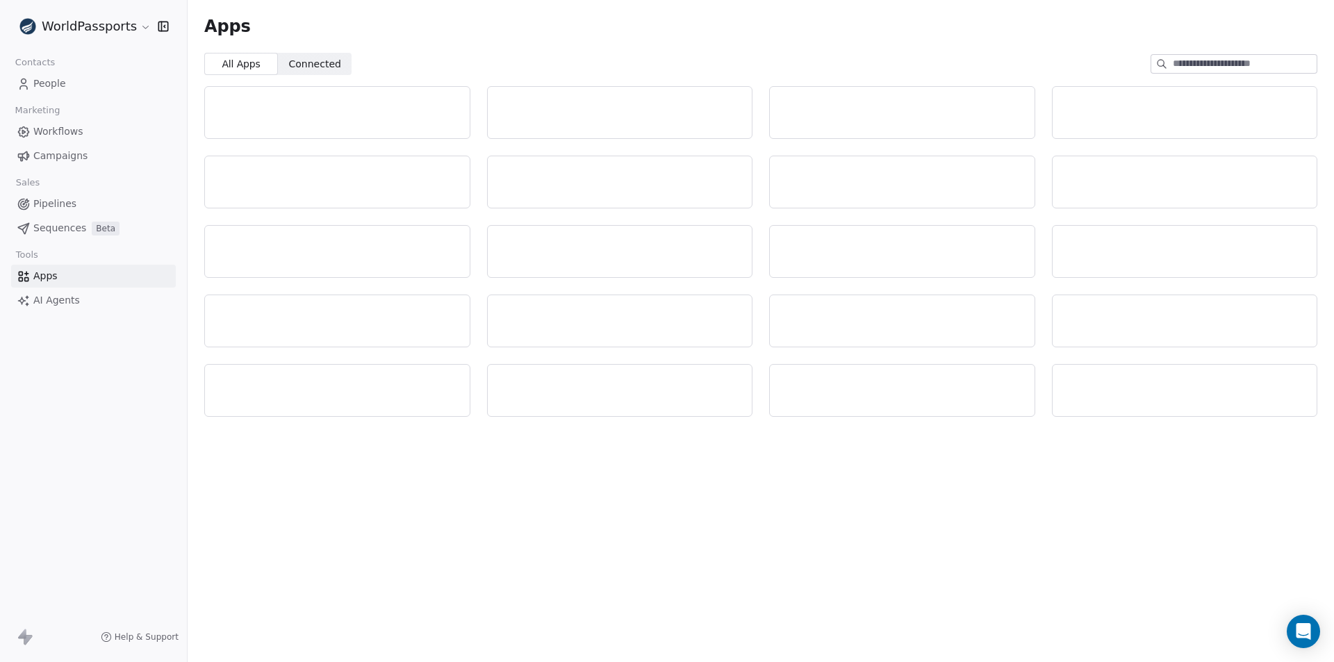
click at [53, 306] on span "AI Agents" at bounding box center [56, 300] width 47 height 15
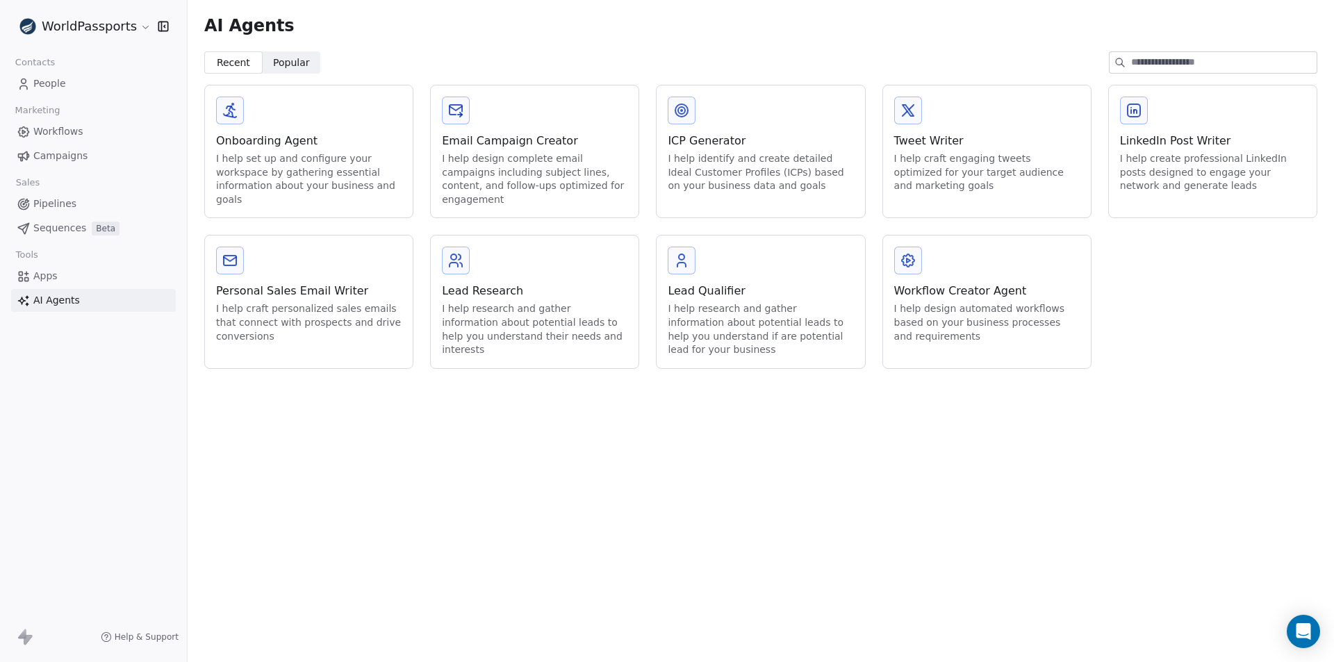
click at [44, 78] on span "People" at bounding box center [49, 83] width 33 height 15
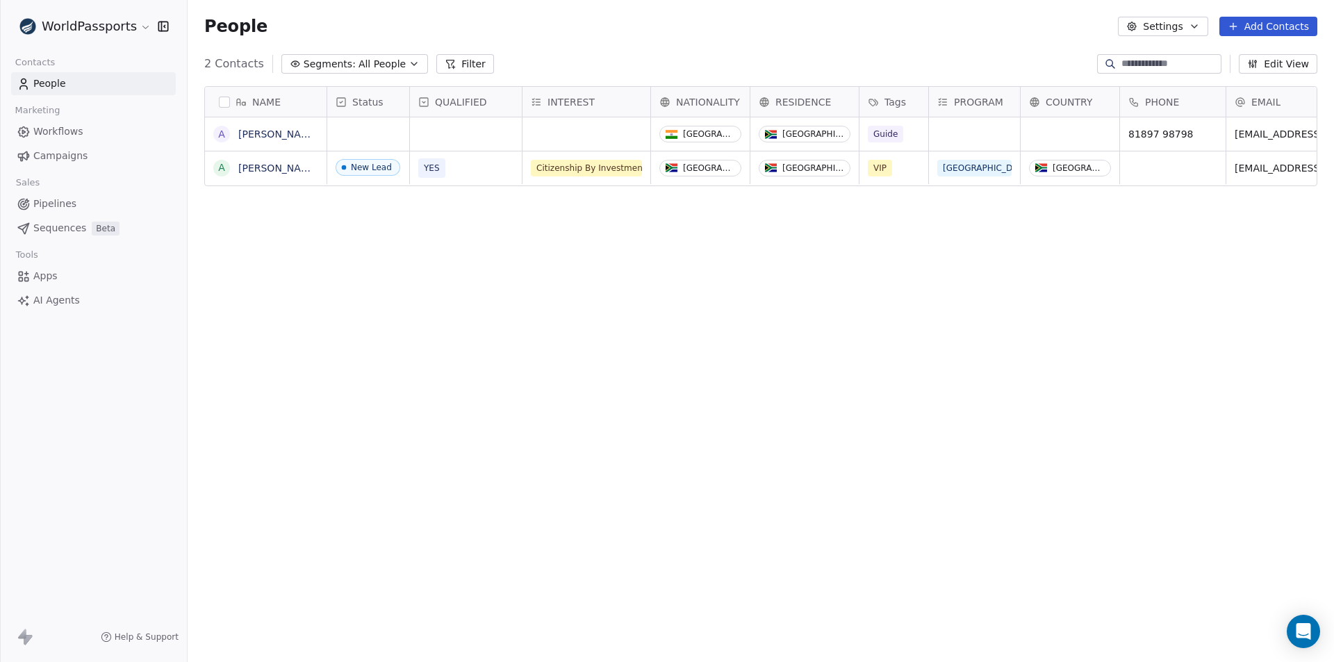
scroll to position [572, 1136]
click at [261, 134] on link "Alex Test" at bounding box center [278, 133] width 81 height 11
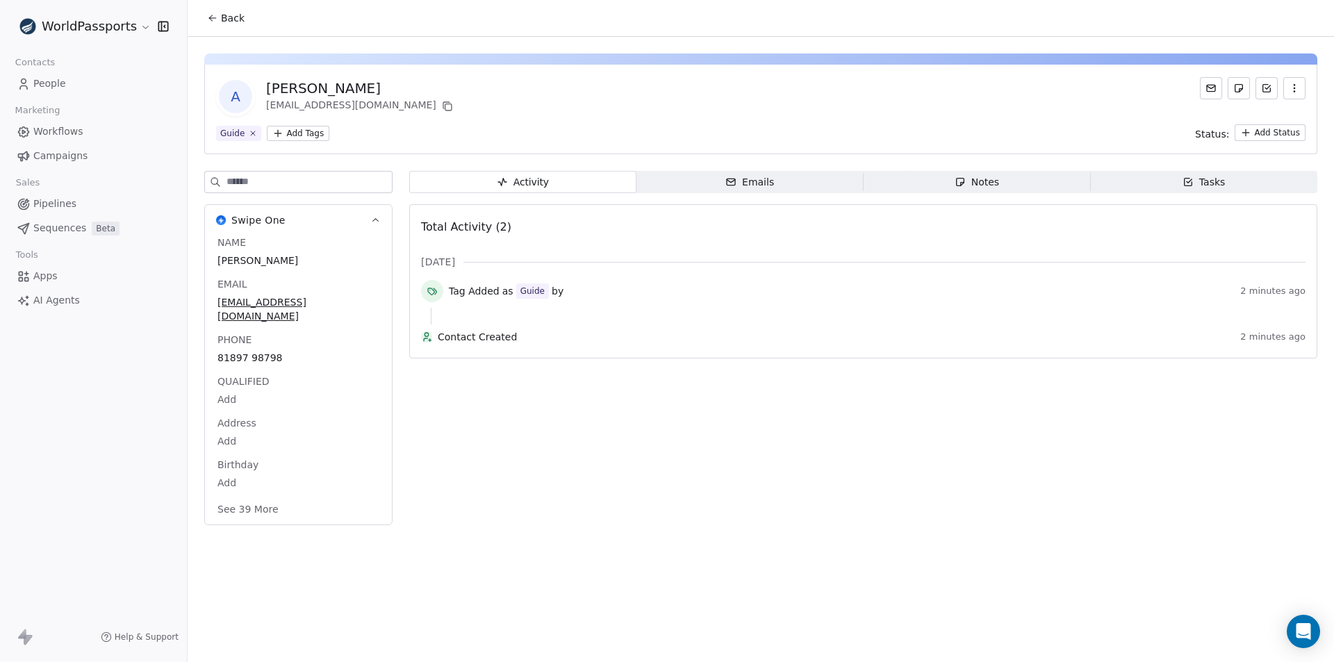
click at [256, 497] on button "See 39 More" at bounding box center [248, 509] width 78 height 25
click at [1283, 88] on button "button" at bounding box center [1294, 88] width 22 height 22
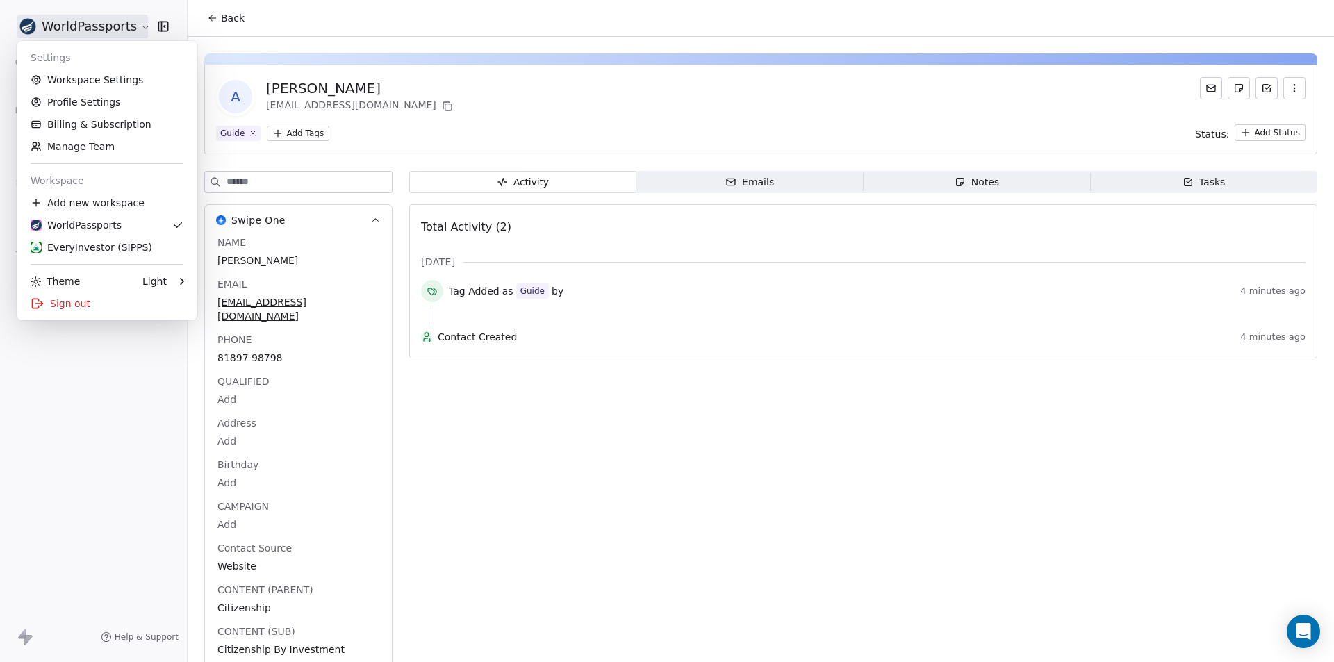
click at [115, 30] on html "WorldPassports Contacts People Marketing Workflows Campaigns Sales Pipelines Se…" at bounding box center [667, 331] width 1334 height 662
click at [98, 75] on link "Workspace Settings" at bounding box center [106, 80] width 169 height 22
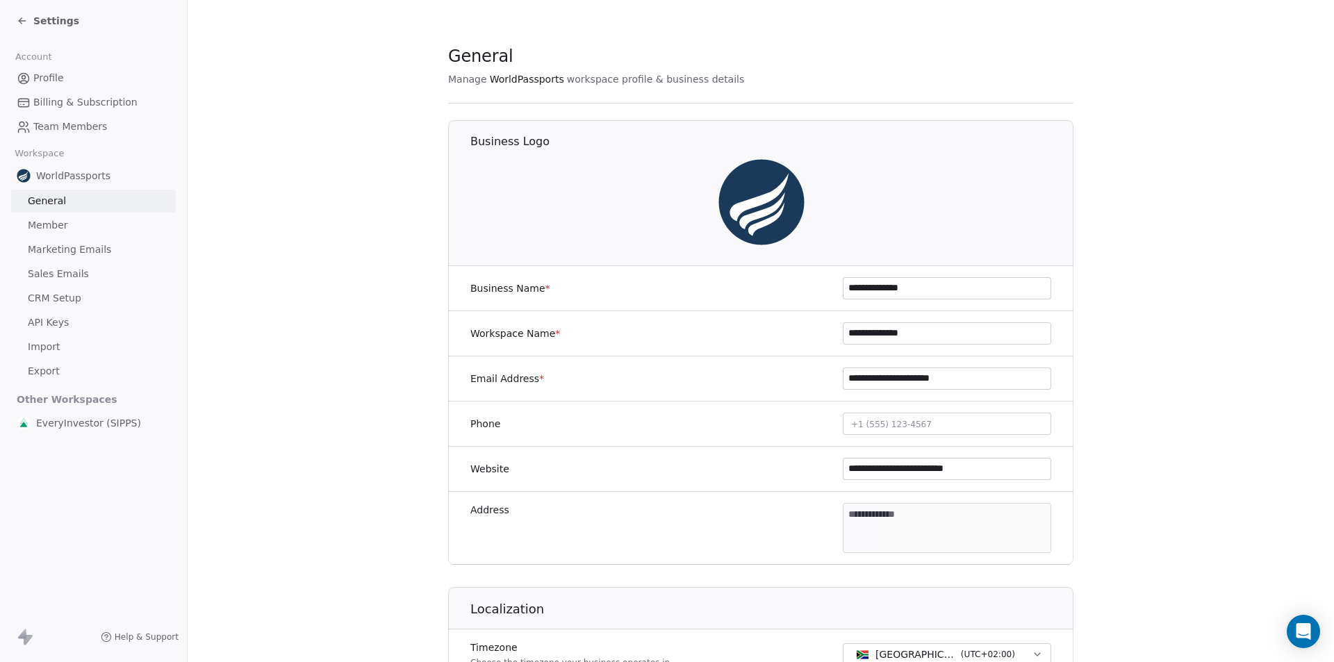
click at [23, 294] on link "CRM Setup" at bounding box center [93, 298] width 165 height 23
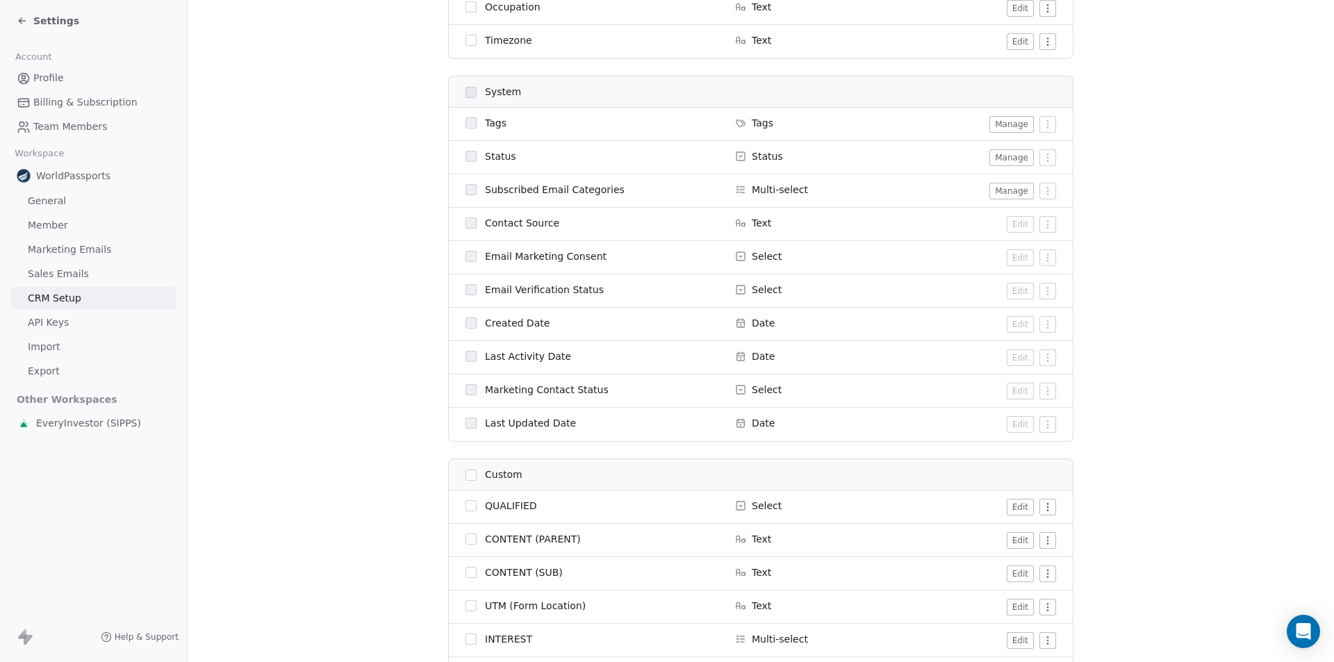
scroll to position [764, 0]
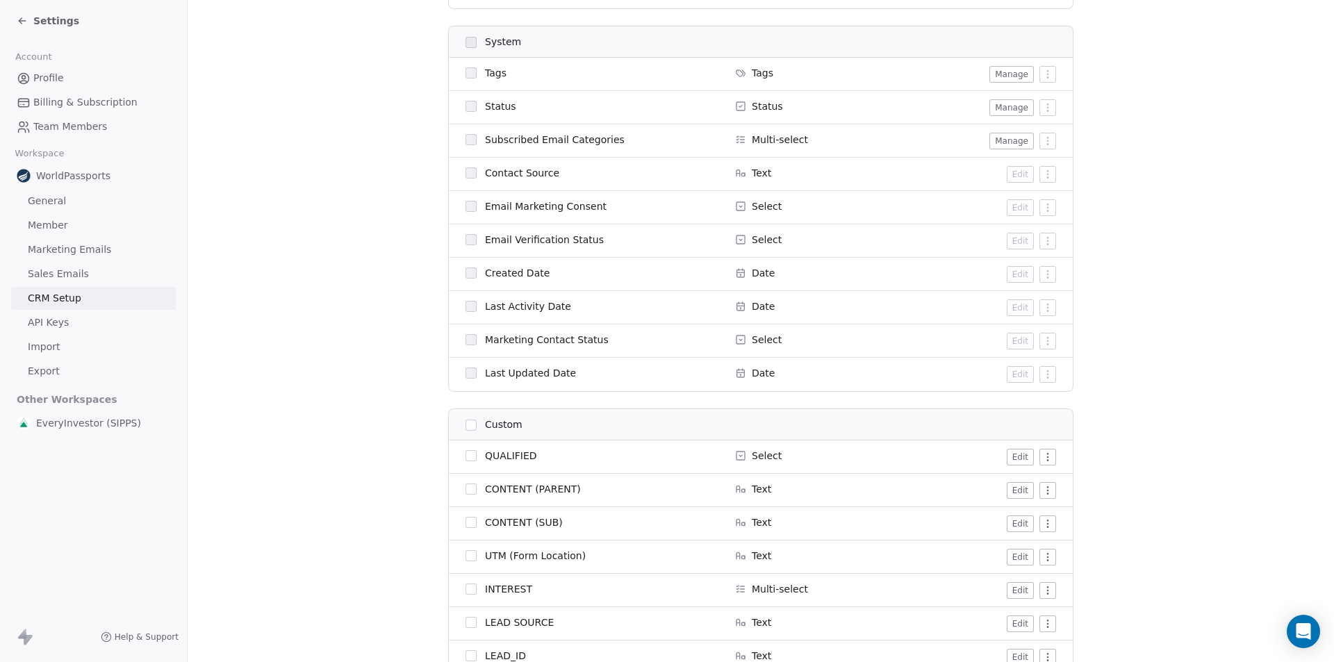
click at [752, 456] on span "Select" at bounding box center [767, 456] width 30 height 14
click at [736, 451] on icon at bounding box center [740, 455] width 8 height 8
click at [1038, 451] on html "Settings Account Profile Billing & Subscription Team Members Workspace WorldPas…" at bounding box center [667, 331] width 1334 height 662
click at [1124, 463] on html "Settings Account Profile Billing & Subscription Team Members Workspace WorldPas…" at bounding box center [667, 331] width 1334 height 662
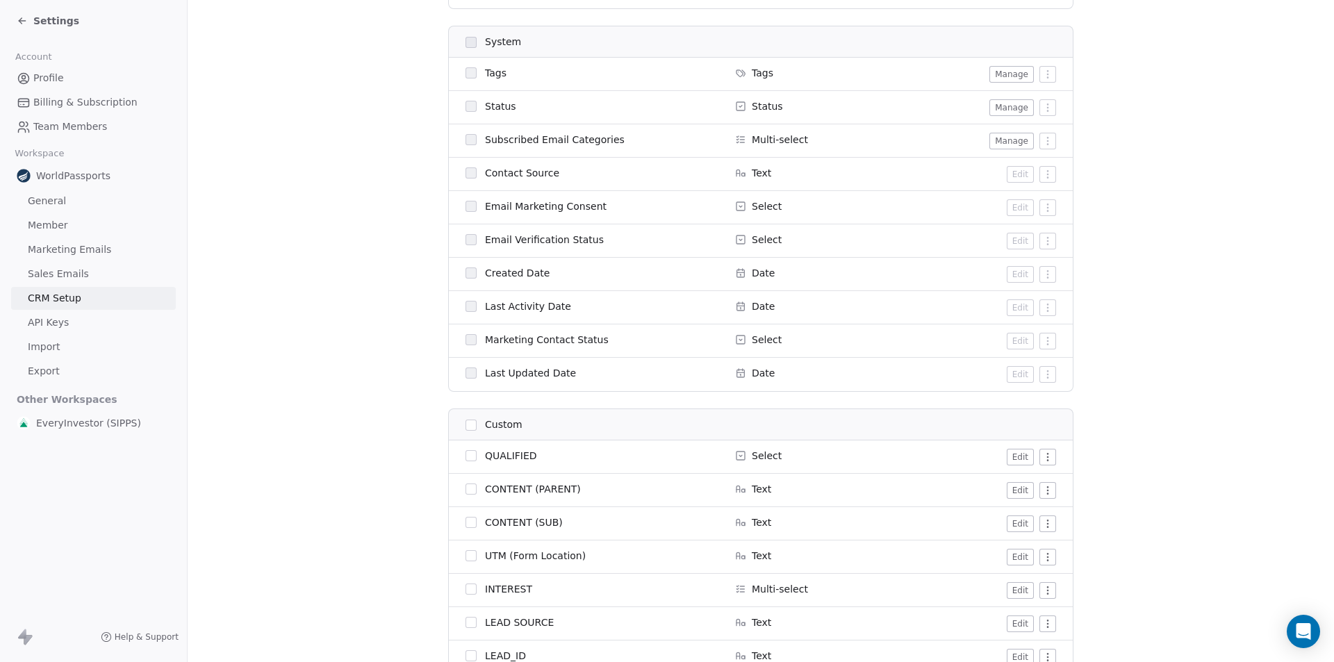
click at [1016, 457] on button "Edit" at bounding box center [1019, 457] width 27 height 17
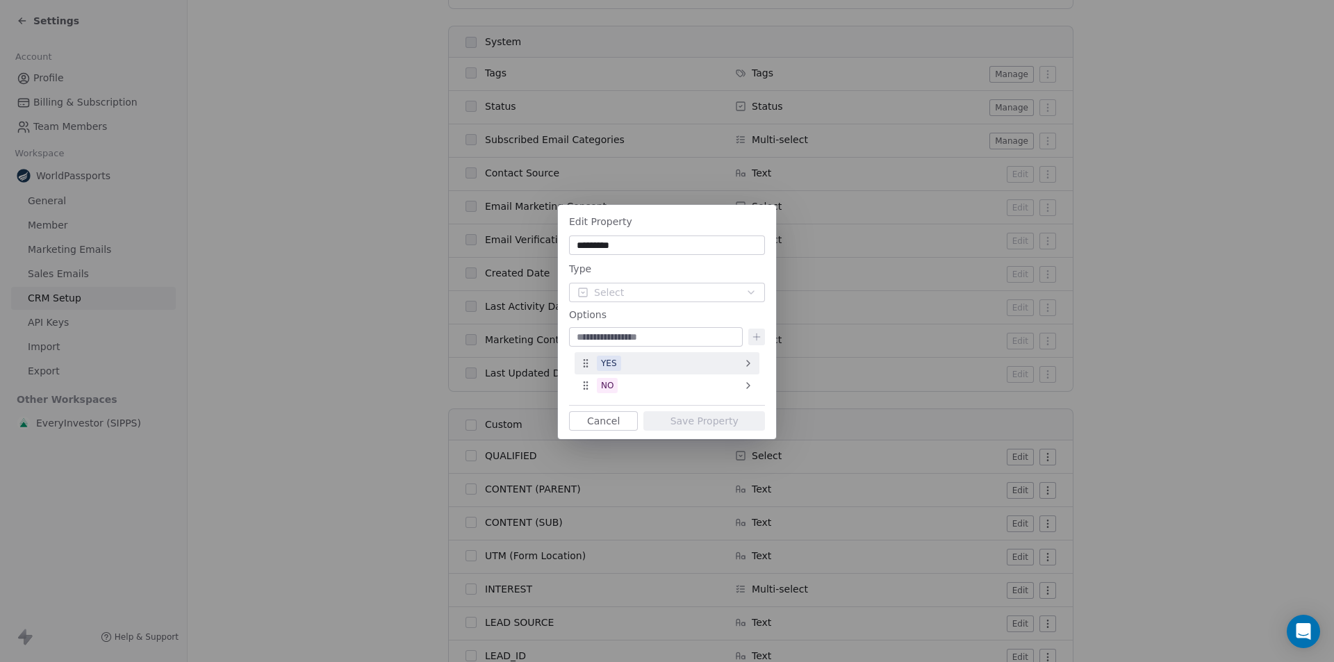
click at [745, 370] on div "YES" at bounding box center [666, 363] width 185 height 22
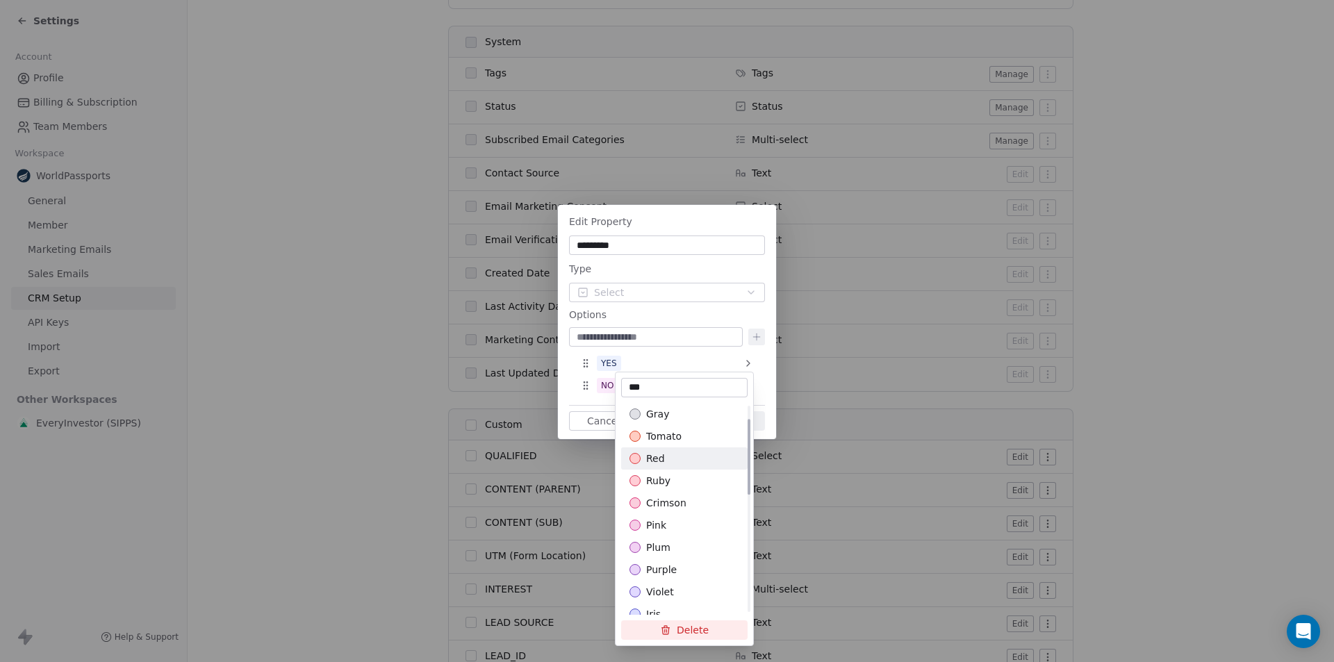
scroll to position [366, 0]
click at [569, 397] on div "Edit Property ********* Type Select Options YES NO To pick up a draggable item,…" at bounding box center [667, 331] width 1334 height 296
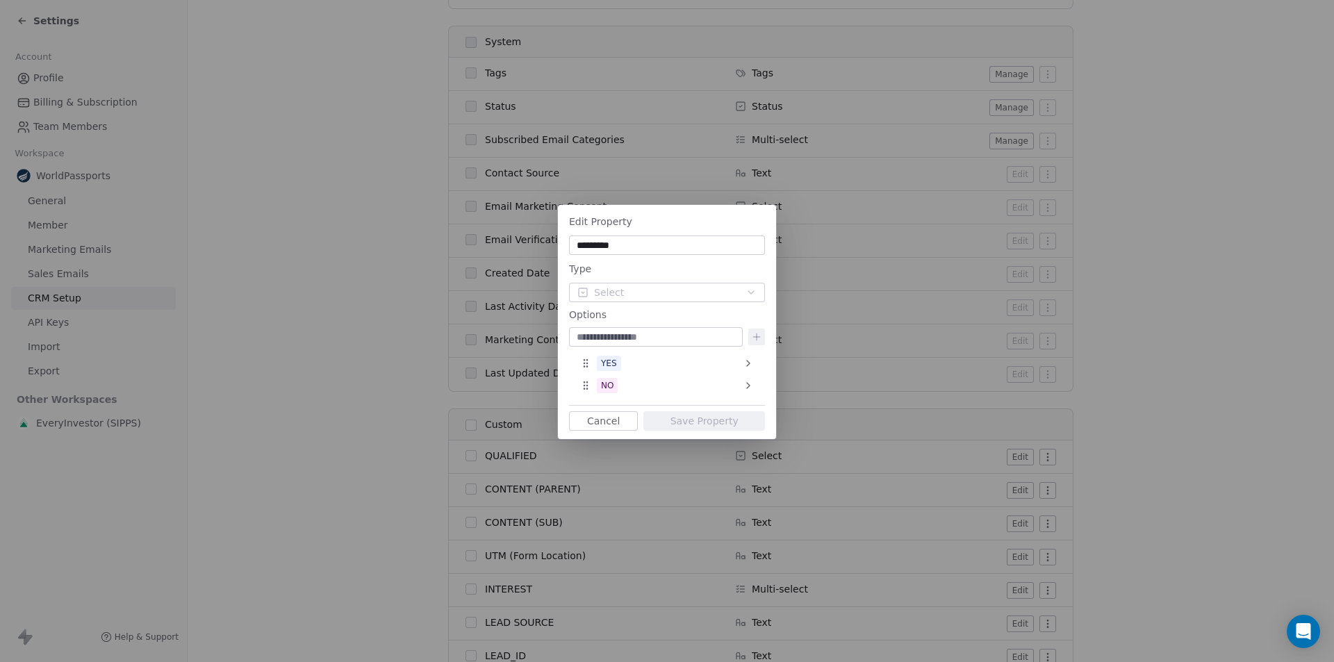
click at [592, 419] on button "Cancel" at bounding box center [603, 420] width 69 height 19
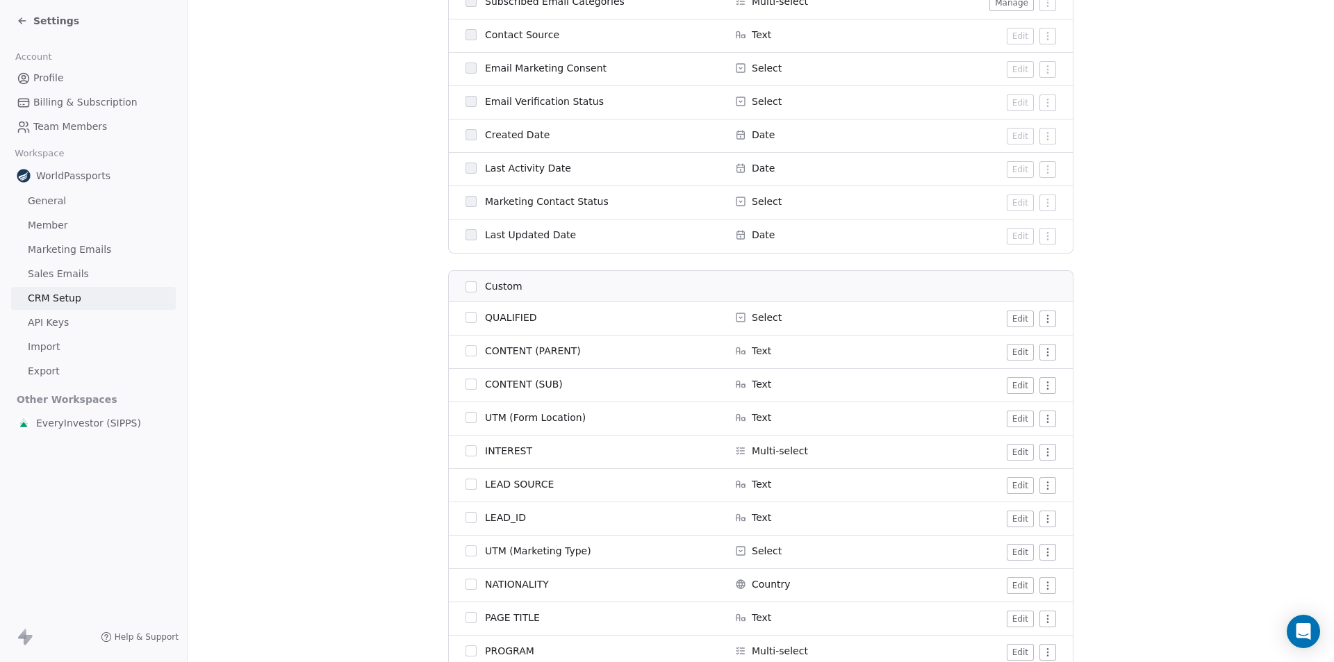
scroll to position [901, 0]
click at [55, 329] on span "API Keys" at bounding box center [48, 322] width 41 height 15
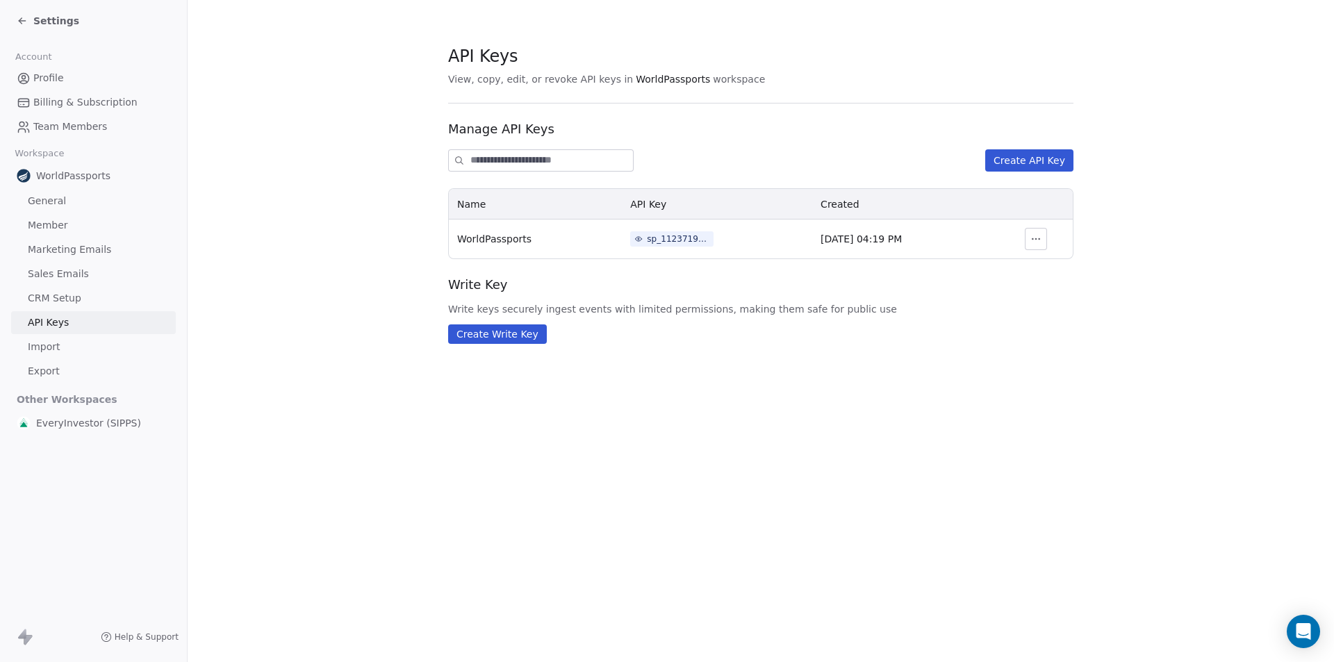
click at [49, 206] on span "General" at bounding box center [47, 201] width 38 height 15
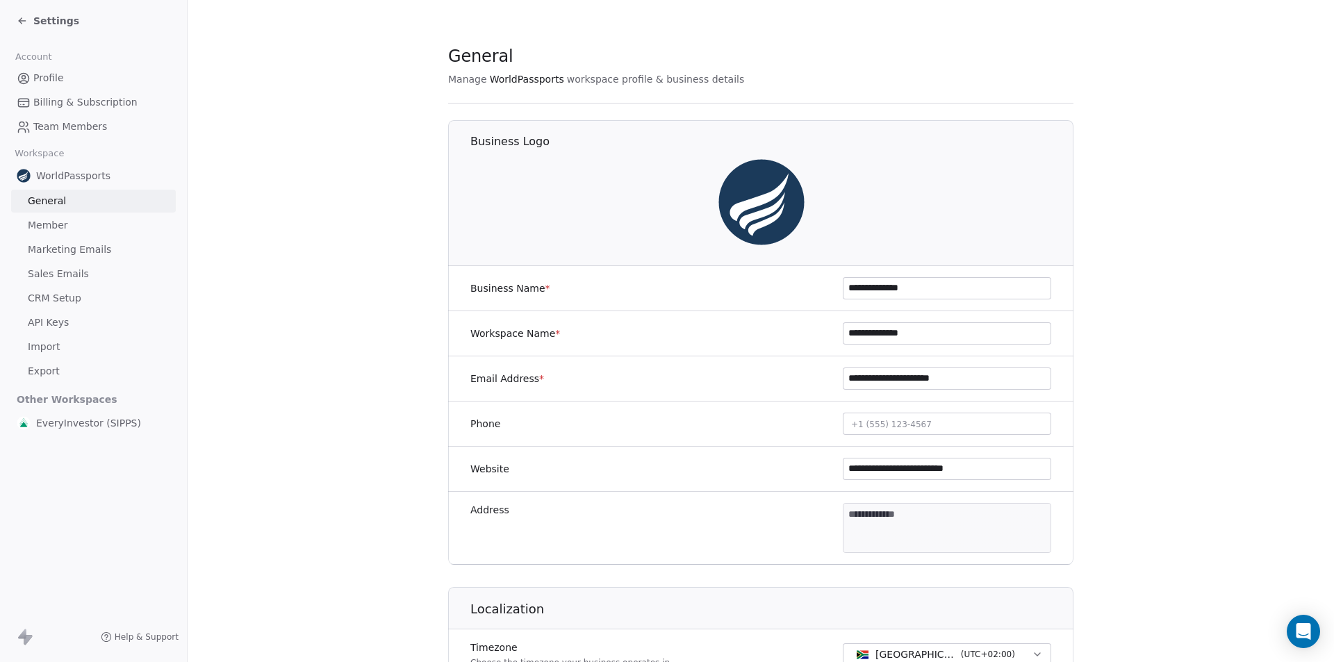
click at [46, 229] on span "Member" at bounding box center [48, 225] width 40 height 15
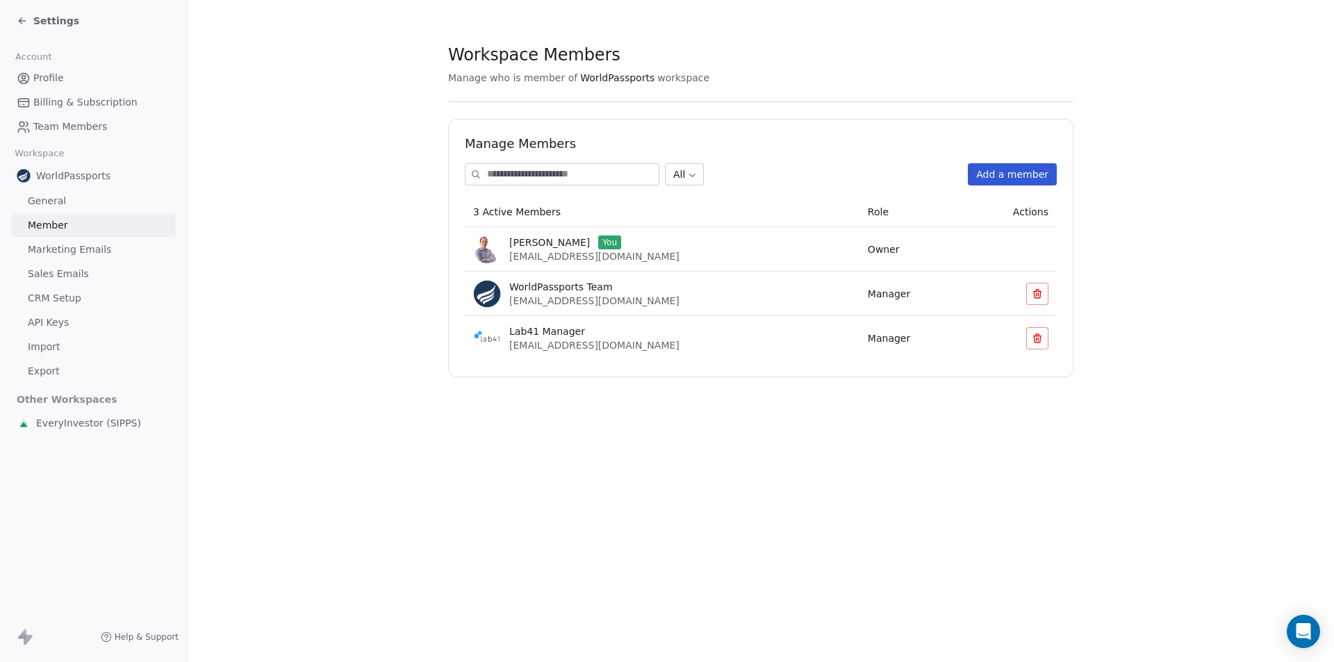
click at [44, 248] on span "Marketing Emails" at bounding box center [69, 249] width 83 height 15
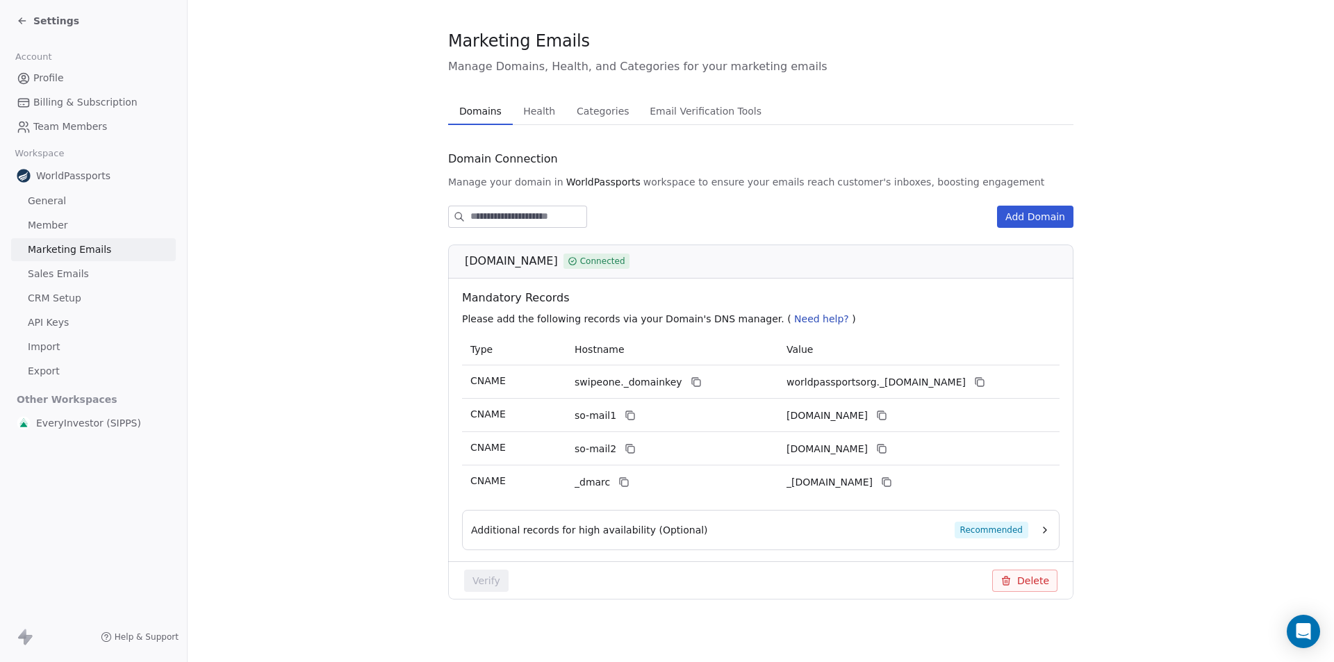
scroll to position [19, 0]
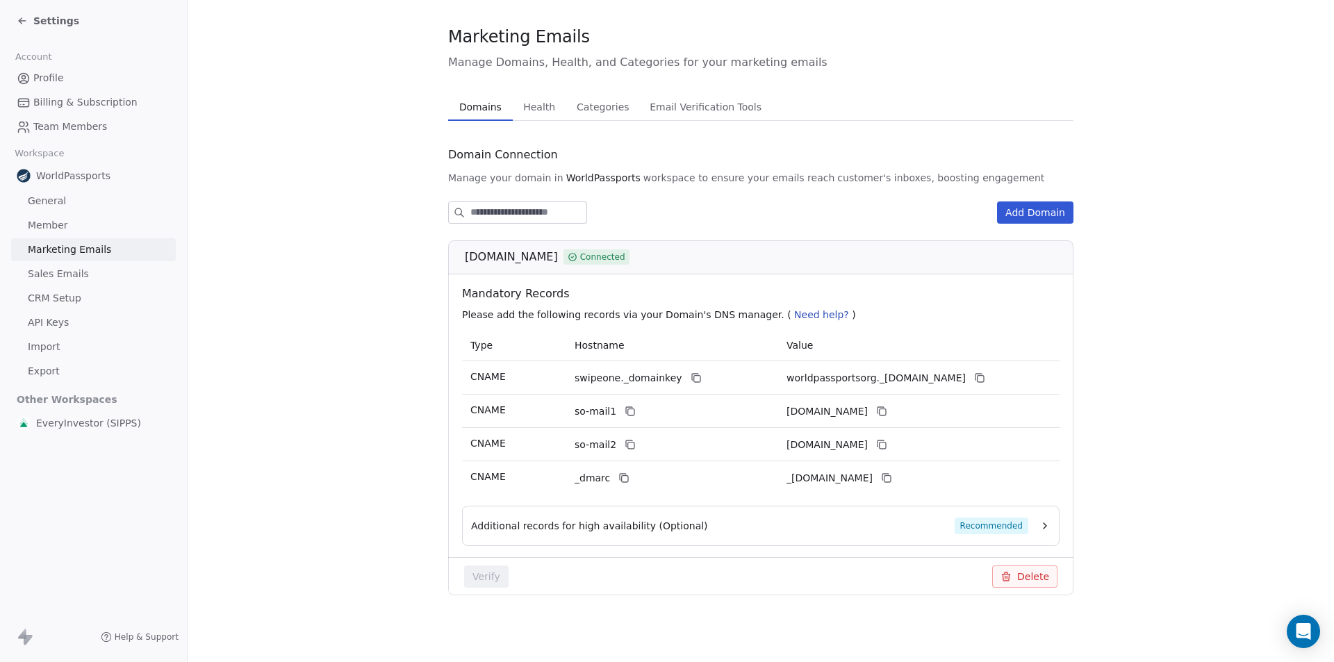
click at [51, 277] on span "Sales Emails" at bounding box center [58, 274] width 61 height 15
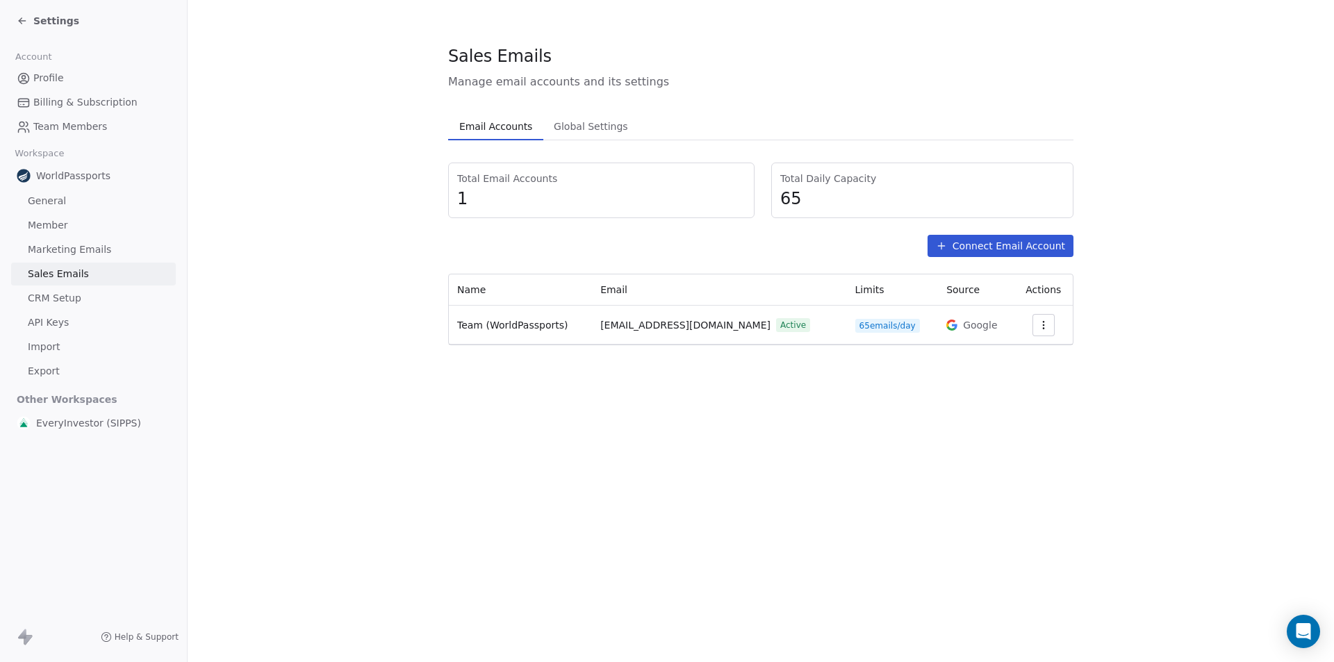
click at [49, 295] on span "CRM Setup" at bounding box center [54, 298] width 53 height 15
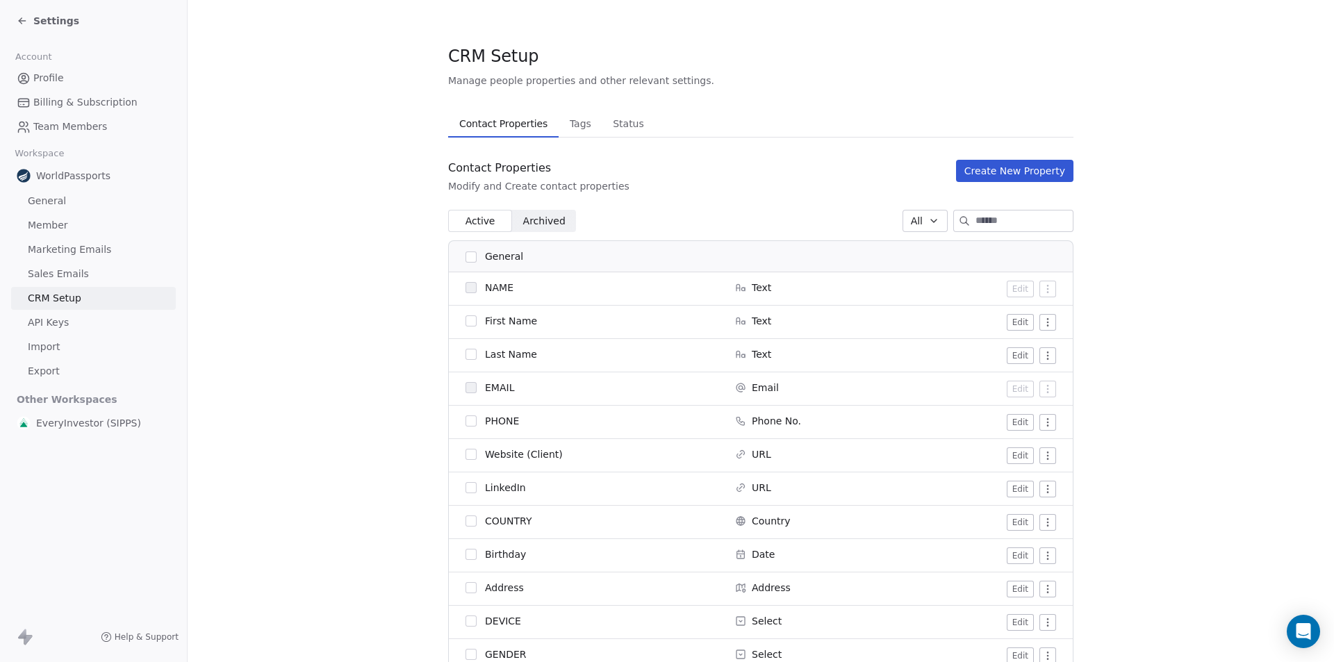
click at [567, 122] on span "Tags" at bounding box center [580, 123] width 33 height 19
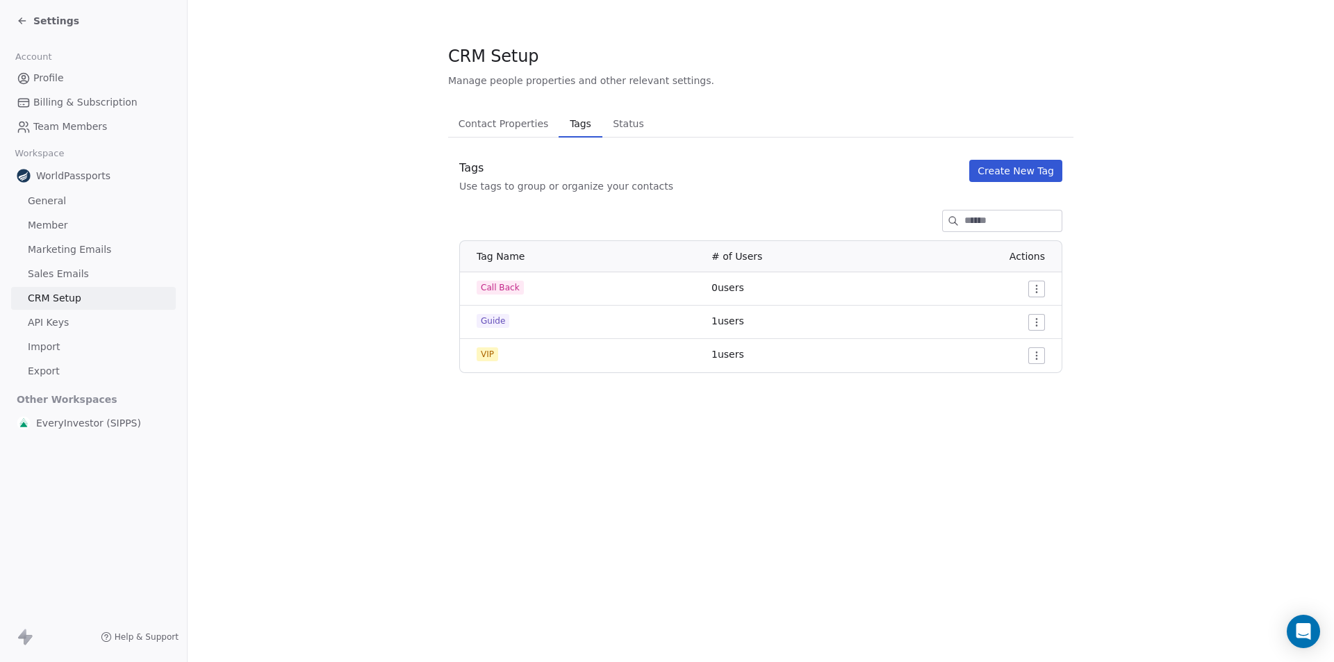
click at [607, 118] on span "Status" at bounding box center [628, 123] width 42 height 19
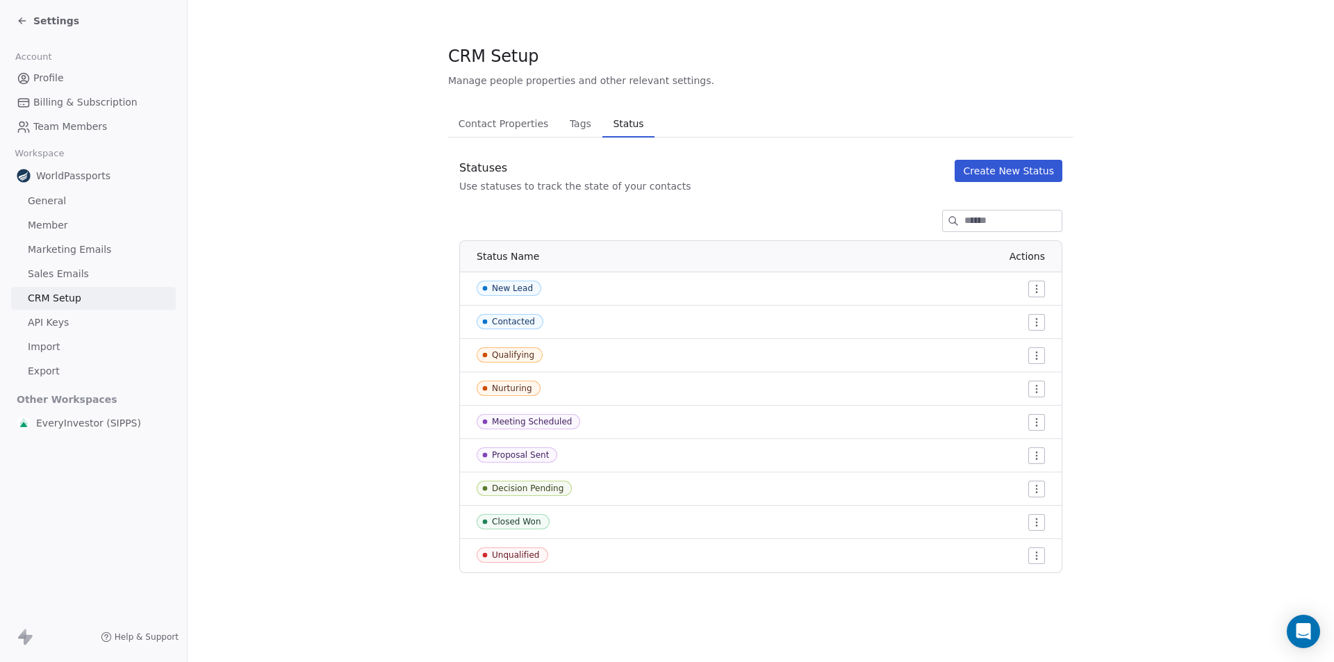
click at [575, 121] on span "Tags" at bounding box center [580, 123] width 33 height 19
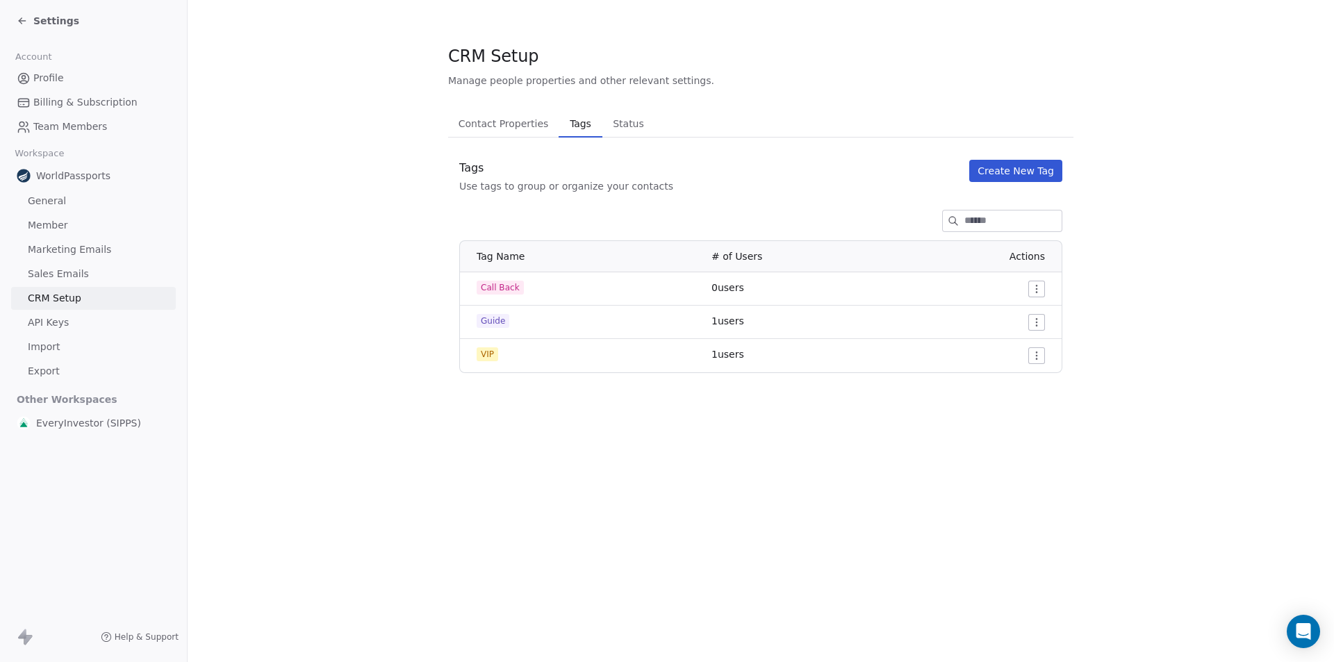
click at [496, 132] on span "Contact Properties" at bounding box center [503, 123] width 101 height 19
